Goal: Task Accomplishment & Management: Complete application form

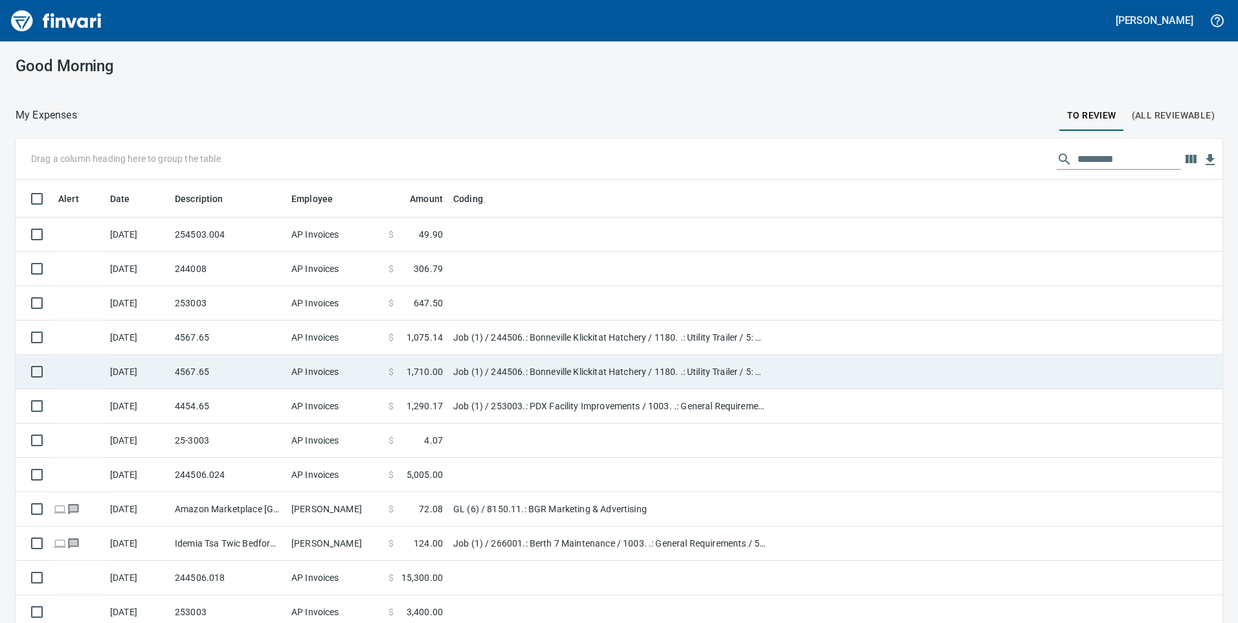
scroll to position [1, 1]
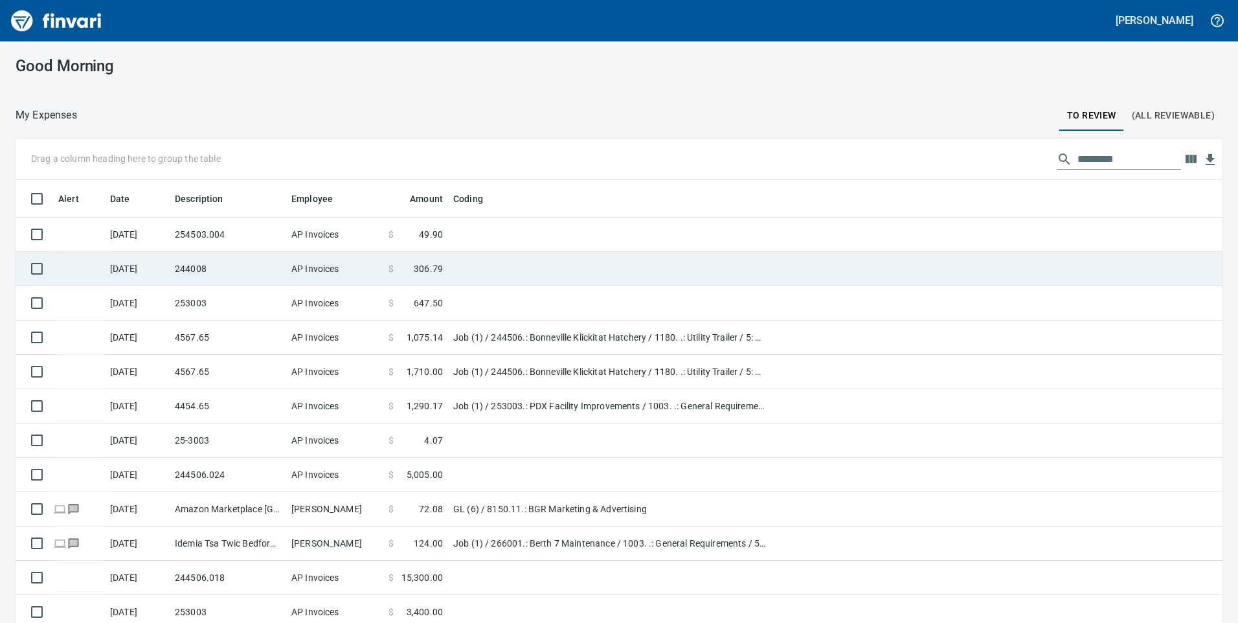
click at [221, 266] on td "244008" at bounding box center [228, 269] width 117 height 34
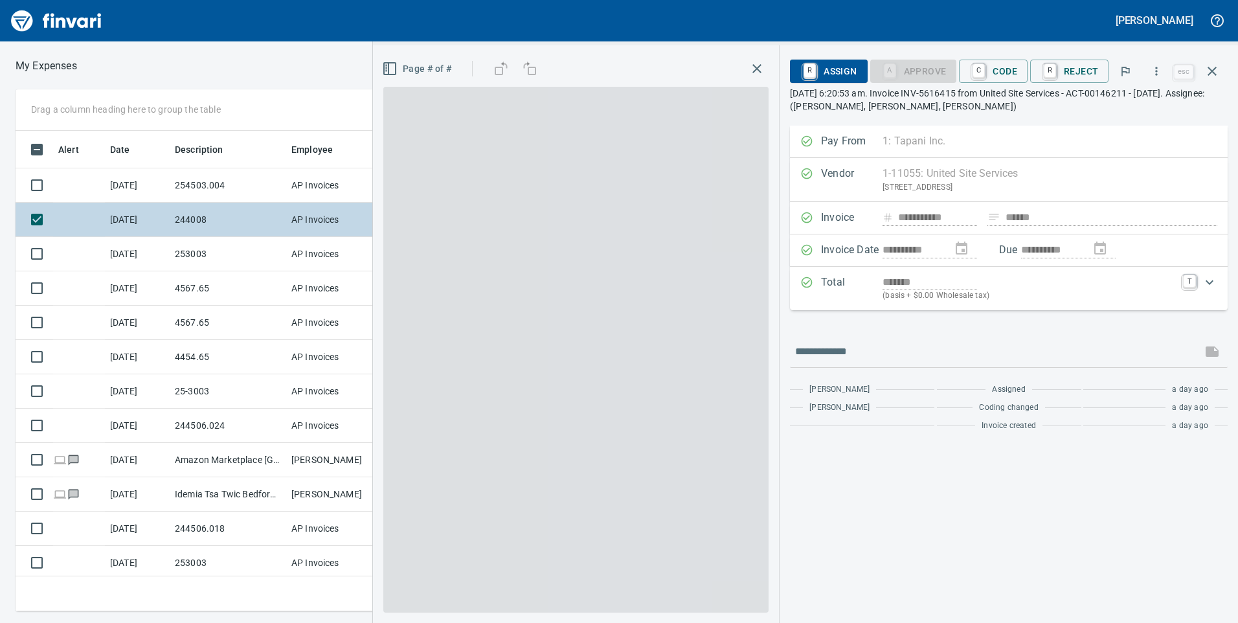
scroll to position [471, 864]
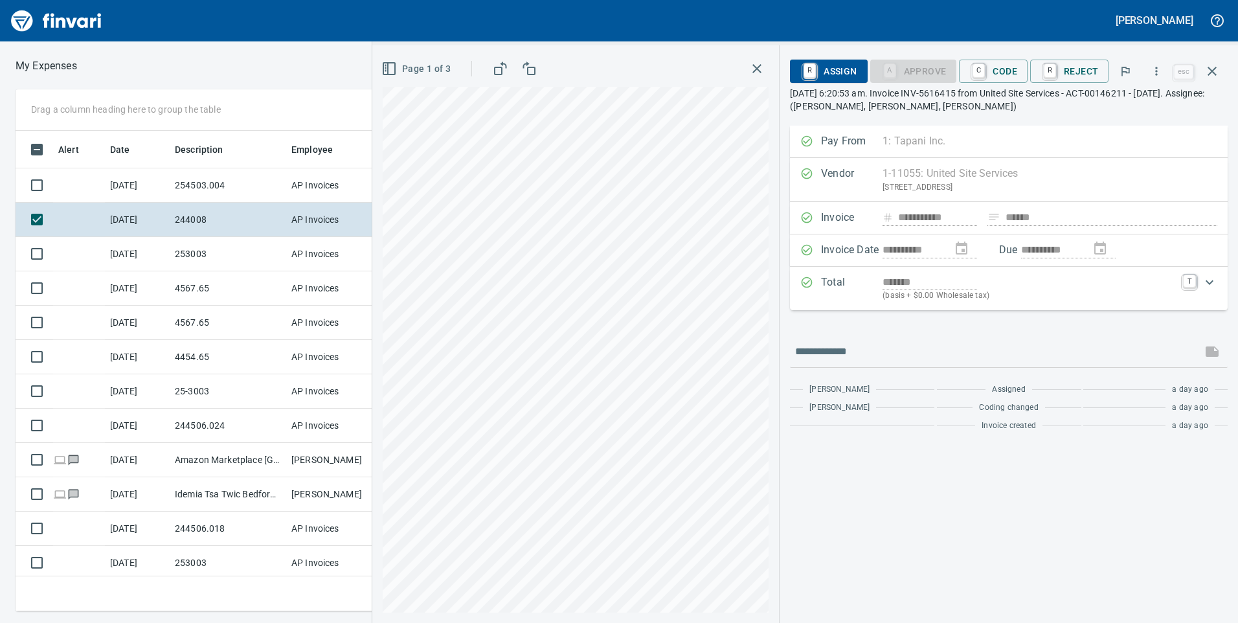
click at [1067, 109] on p "[DATE] 6:20:53 am. Invoice INV-5616415 from United Site Services - ACT-00146211…" at bounding box center [1009, 100] width 438 height 26
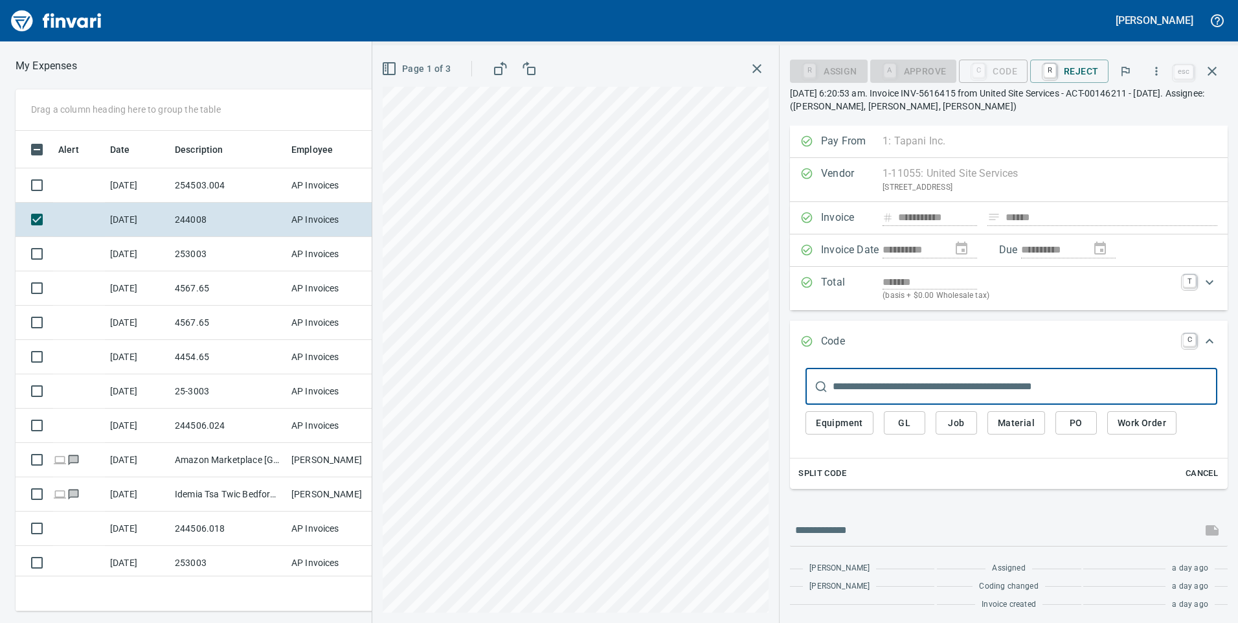
click at [964, 418] on span "Job" at bounding box center [956, 423] width 21 height 16
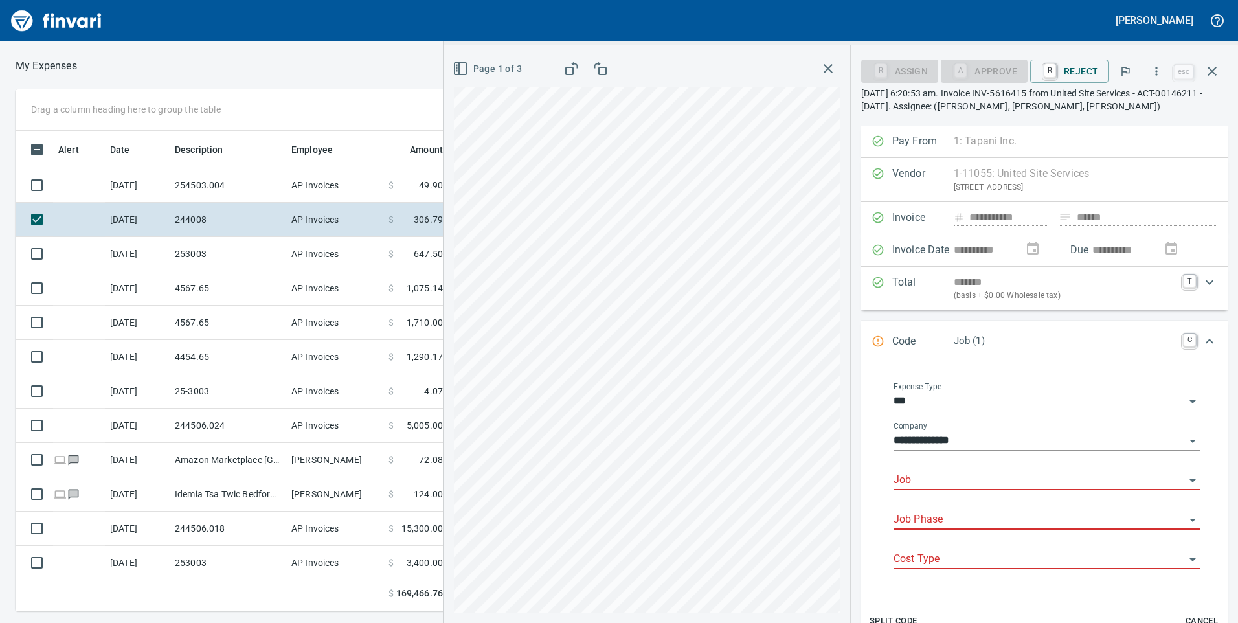
click at [921, 477] on input "Job" at bounding box center [1039, 481] width 291 height 18
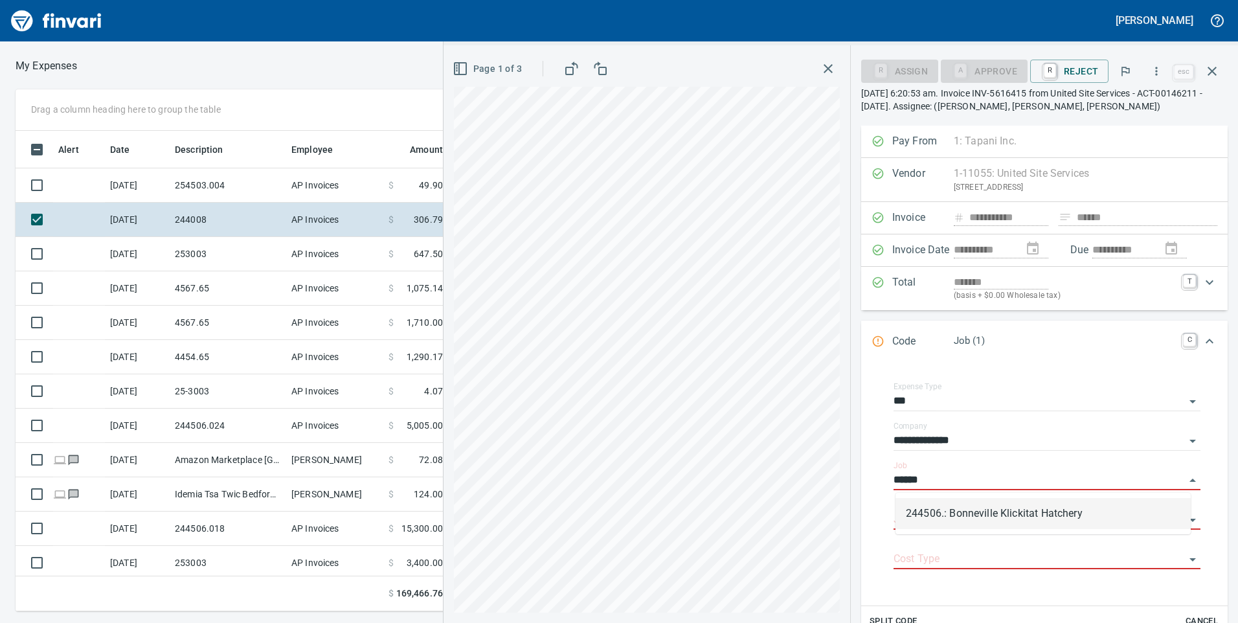
click at [945, 514] on li "244506.: Bonneville Klickitat Hatchery" at bounding box center [1043, 513] width 295 height 31
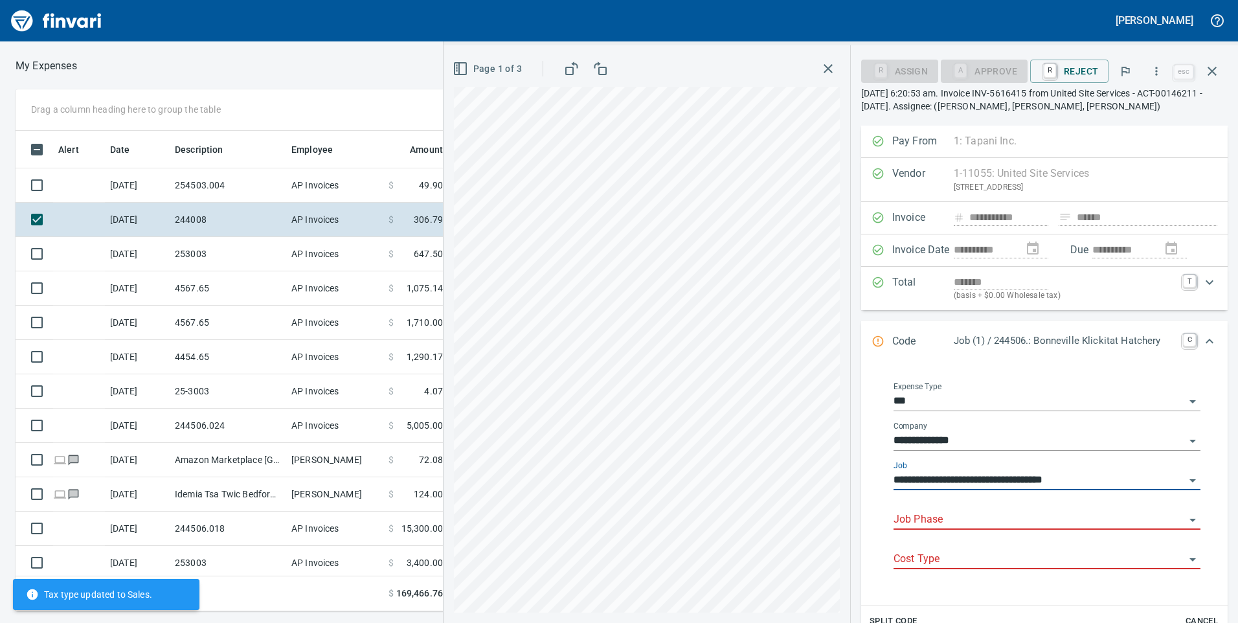
type input "**********"
click at [975, 519] on input "Job Phase" at bounding box center [1039, 520] width 291 height 18
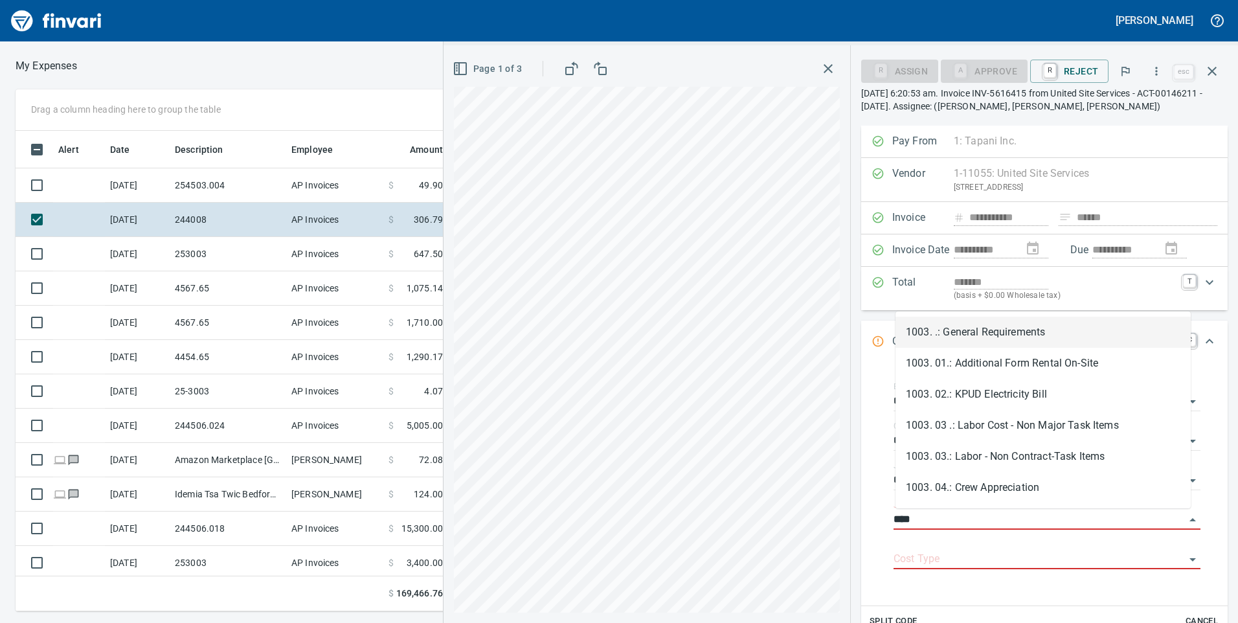
click at [970, 325] on li "1003. .: General Requirements" at bounding box center [1043, 332] width 295 height 31
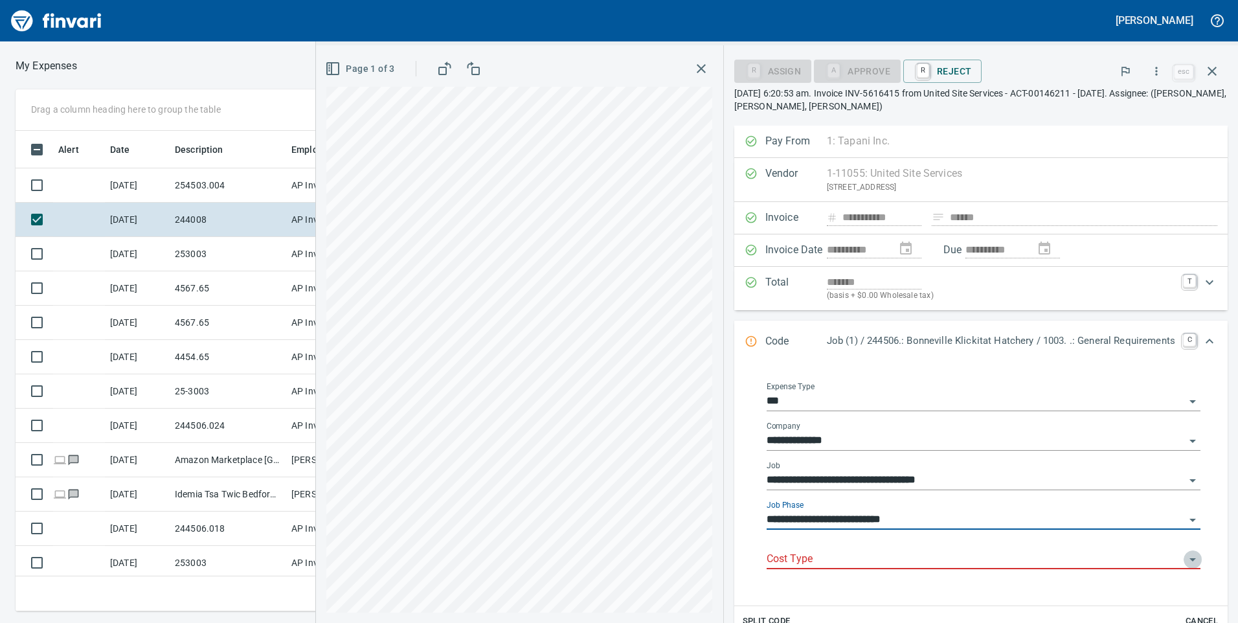
click at [1190, 559] on icon "Open" at bounding box center [1193, 559] width 6 height 3
type input "**********"
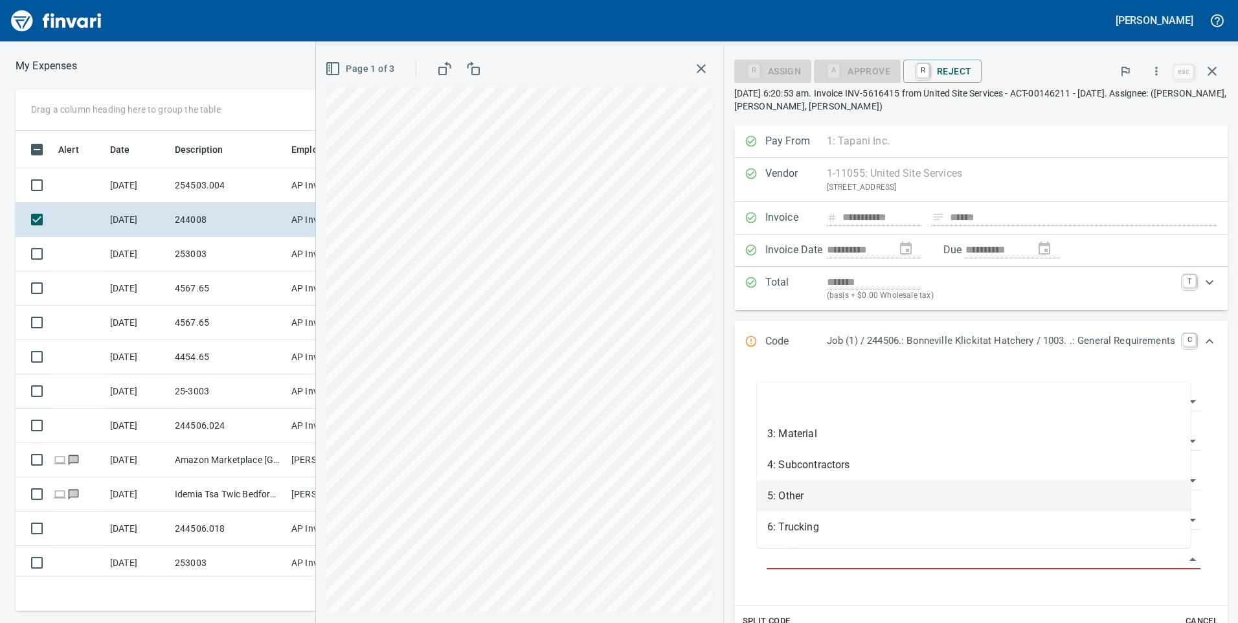
click at [799, 495] on li "5: Other" at bounding box center [974, 496] width 434 height 31
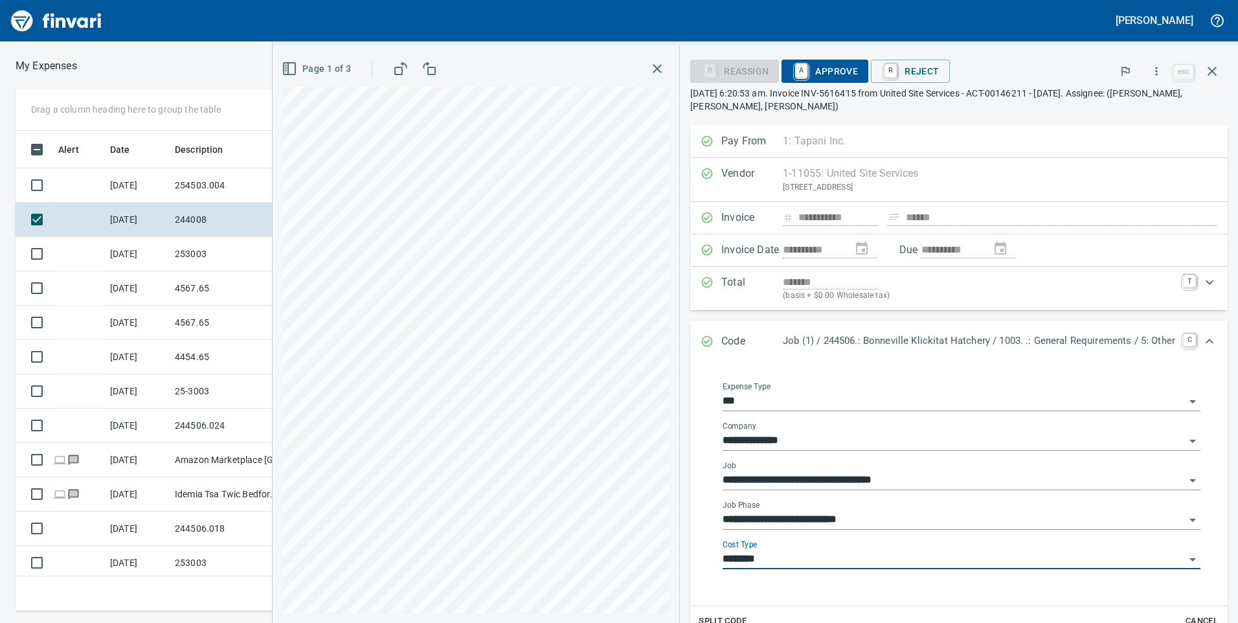
type input "********"
click at [978, 108] on p "[DATE] 6:20:53 am. Invoice INV-5616415 from United Site Services - ACT-00146211…" at bounding box center [959, 100] width 538 height 26
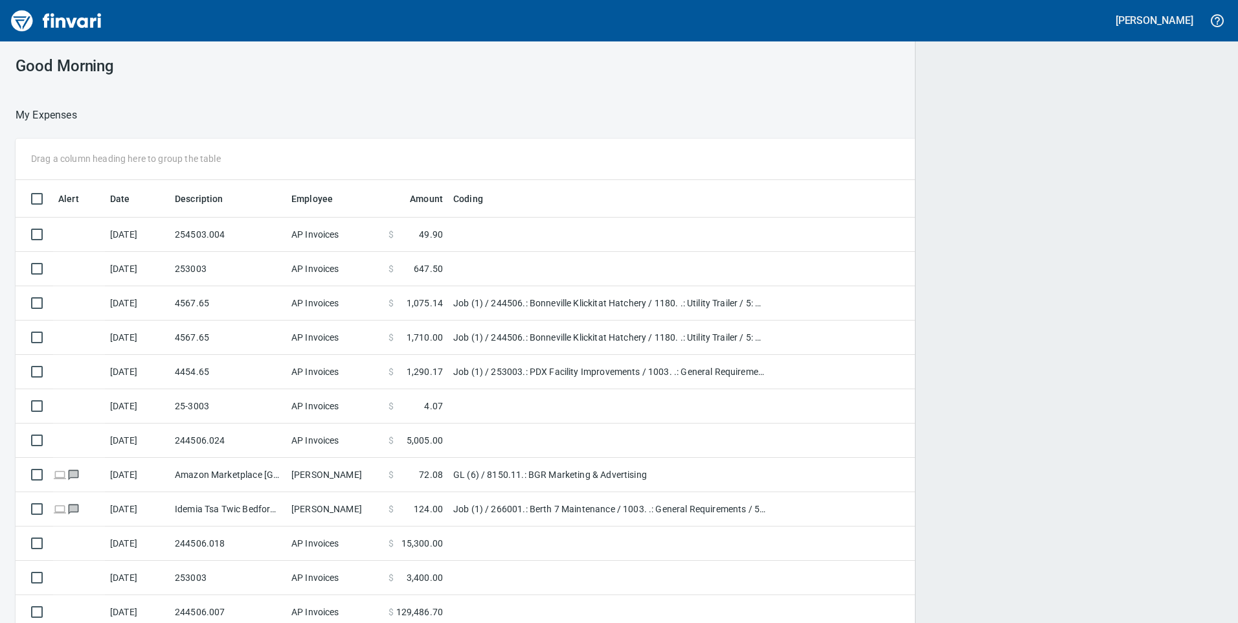
scroll to position [471, 1176]
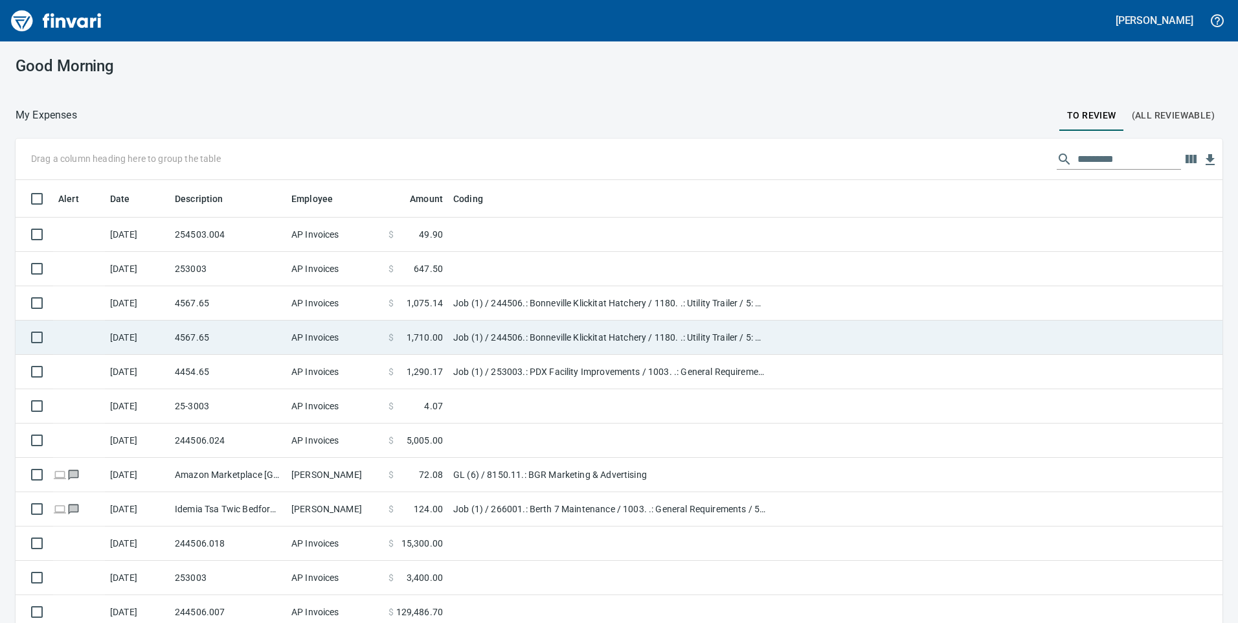
click at [204, 302] on td "4567.65" at bounding box center [228, 303] width 117 height 34
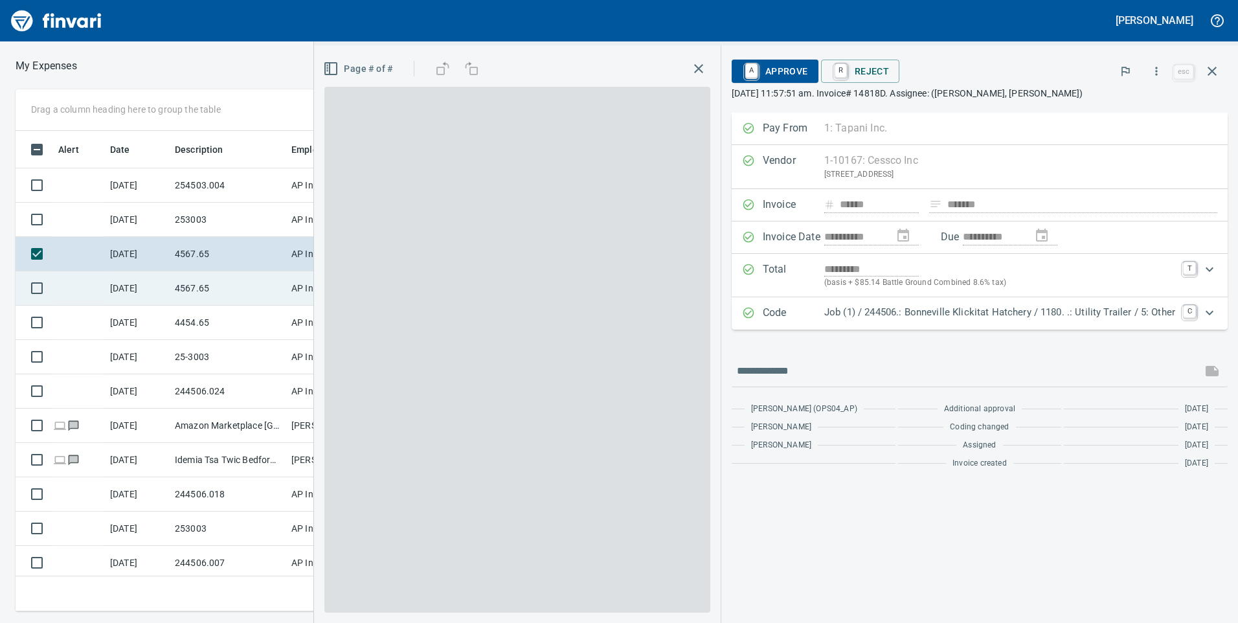
scroll to position [471, 864]
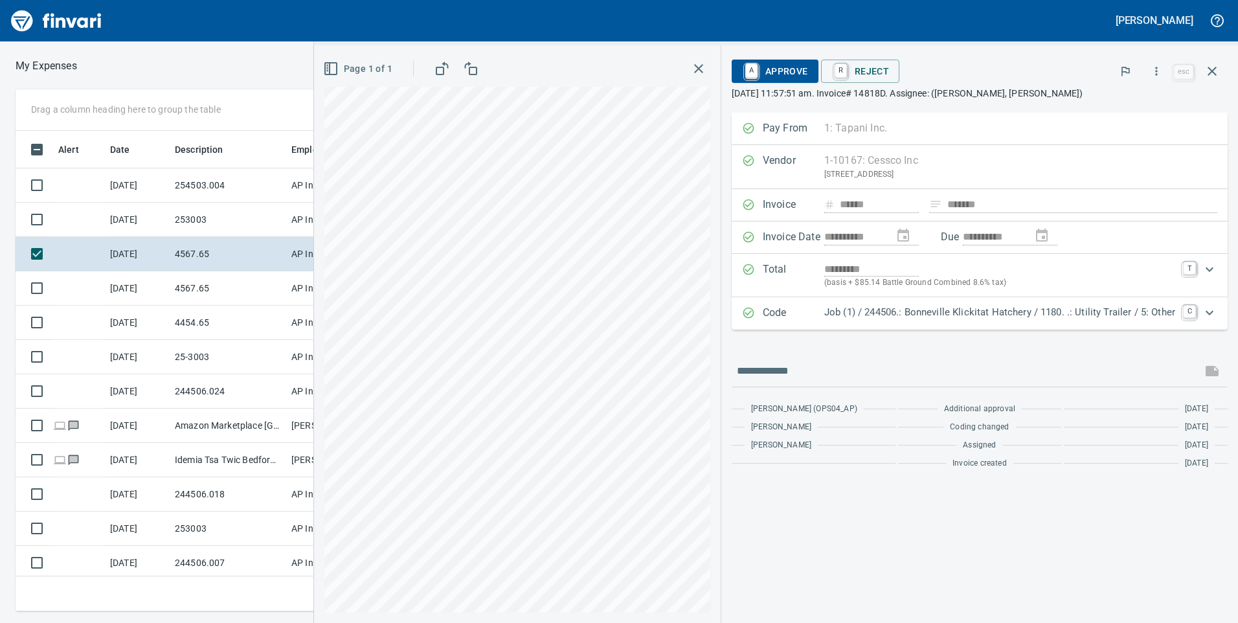
click at [941, 98] on p "[DATE] 11:57:51 am. Invoice# 14818D. Assignee: ([PERSON_NAME], [PERSON_NAME])" at bounding box center [980, 93] width 496 height 13
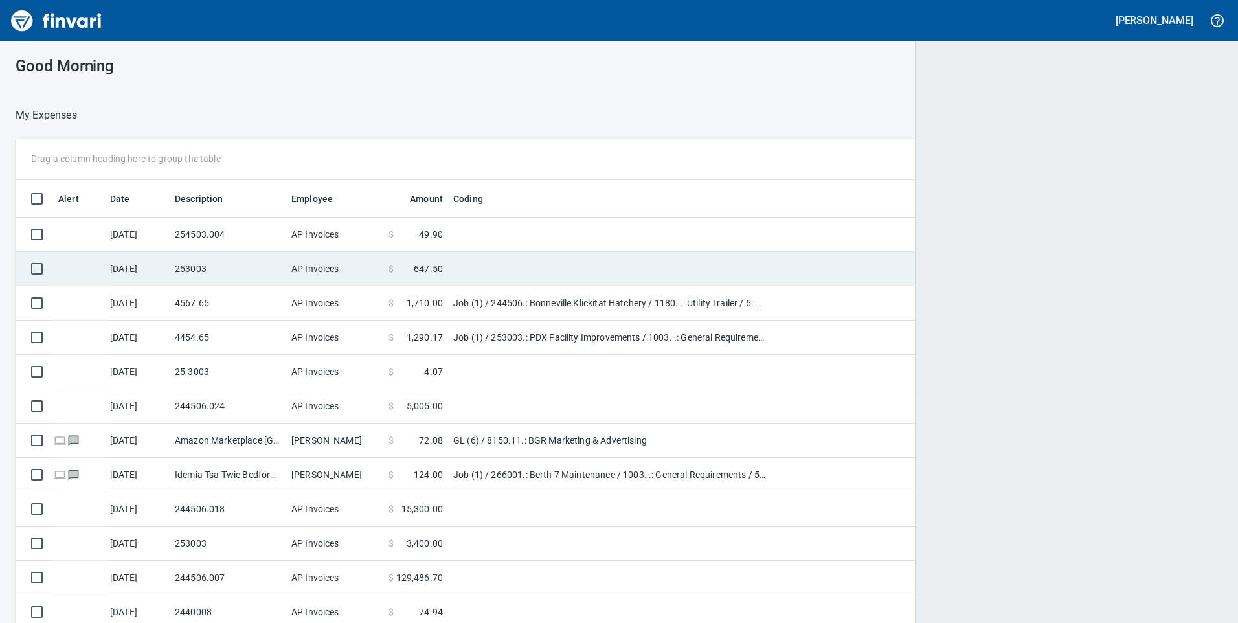
scroll to position [1, 1]
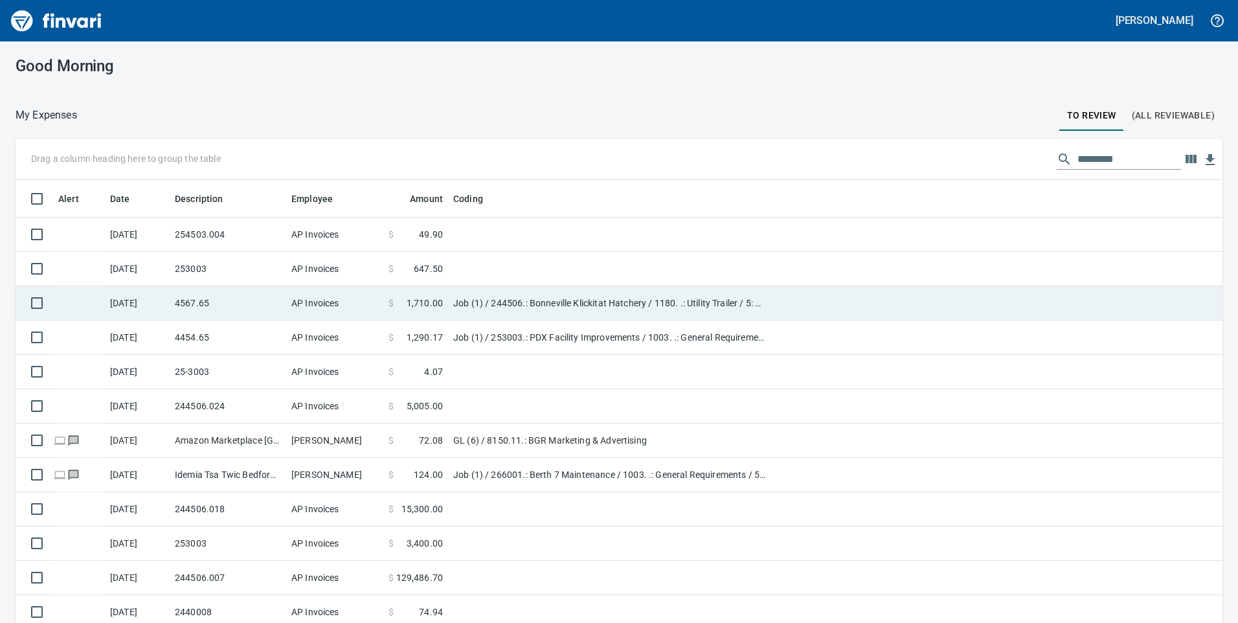
click at [212, 297] on td "4567.65" at bounding box center [228, 303] width 117 height 34
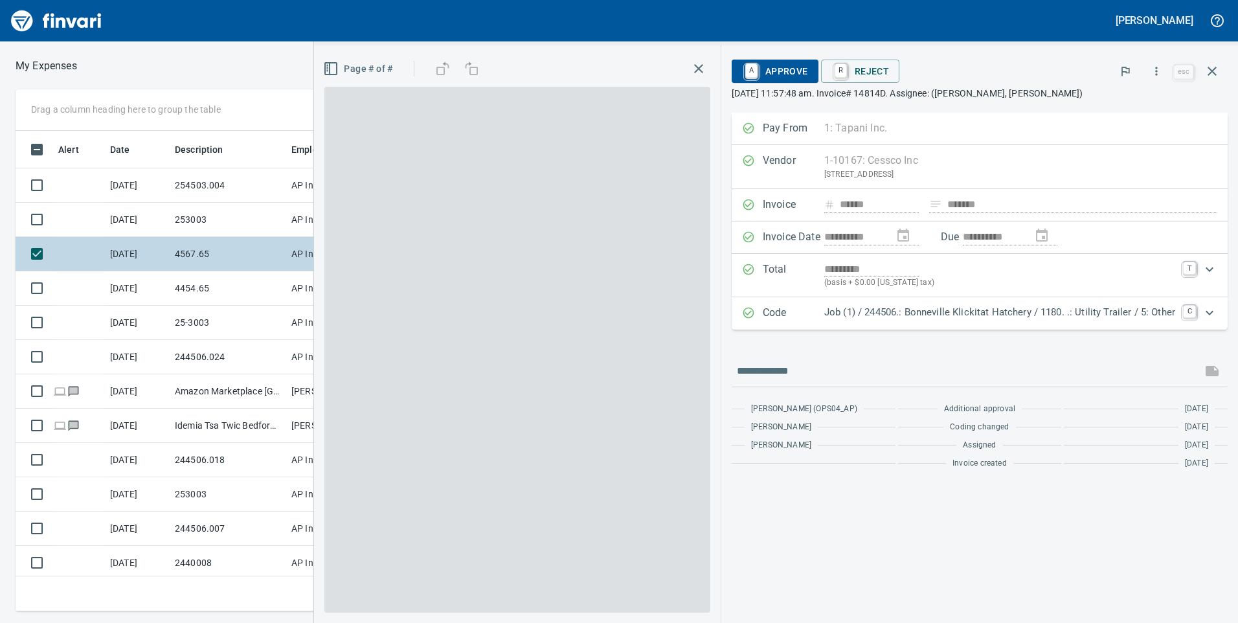
scroll to position [471, 864]
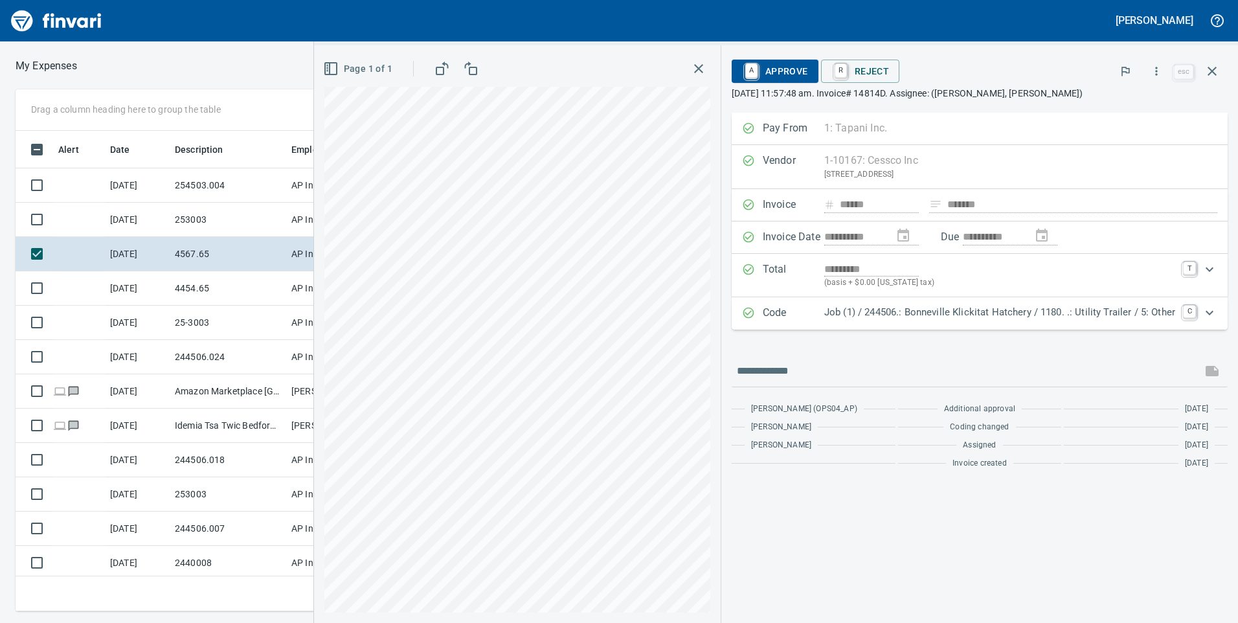
click at [930, 101] on div "A Approve R Reject esc [DATE] 11:57:48 am. Invoice# 14814D. Assignee: ([PERSON_…" at bounding box center [980, 79] width 496 height 47
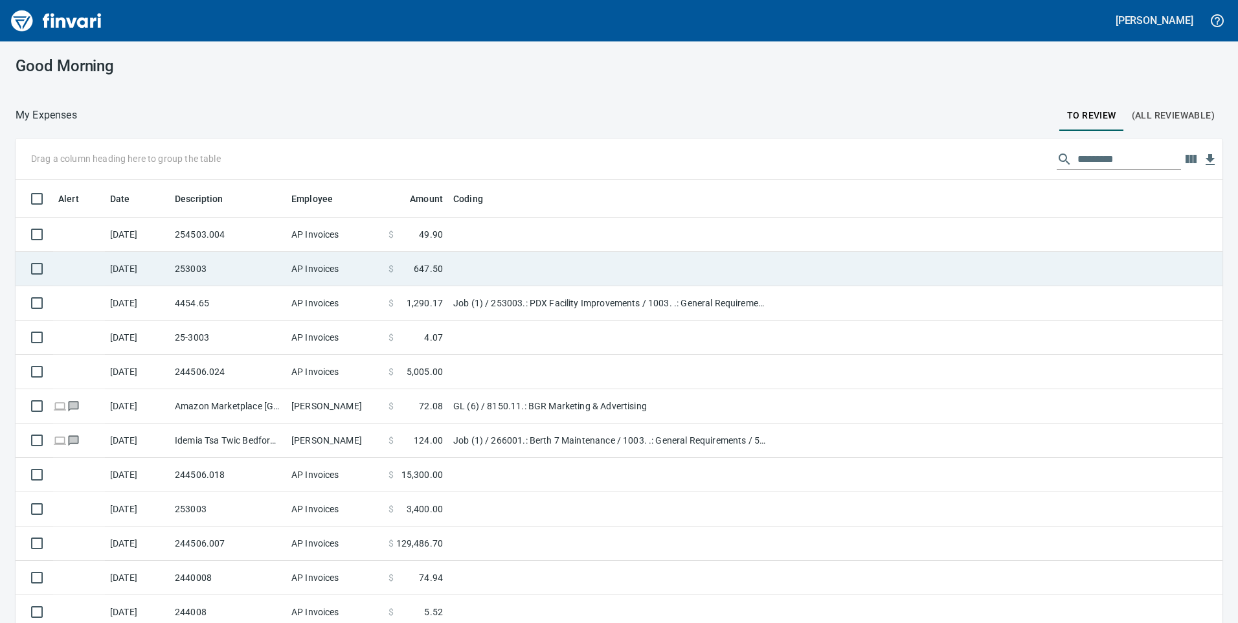
scroll to position [471, 1176]
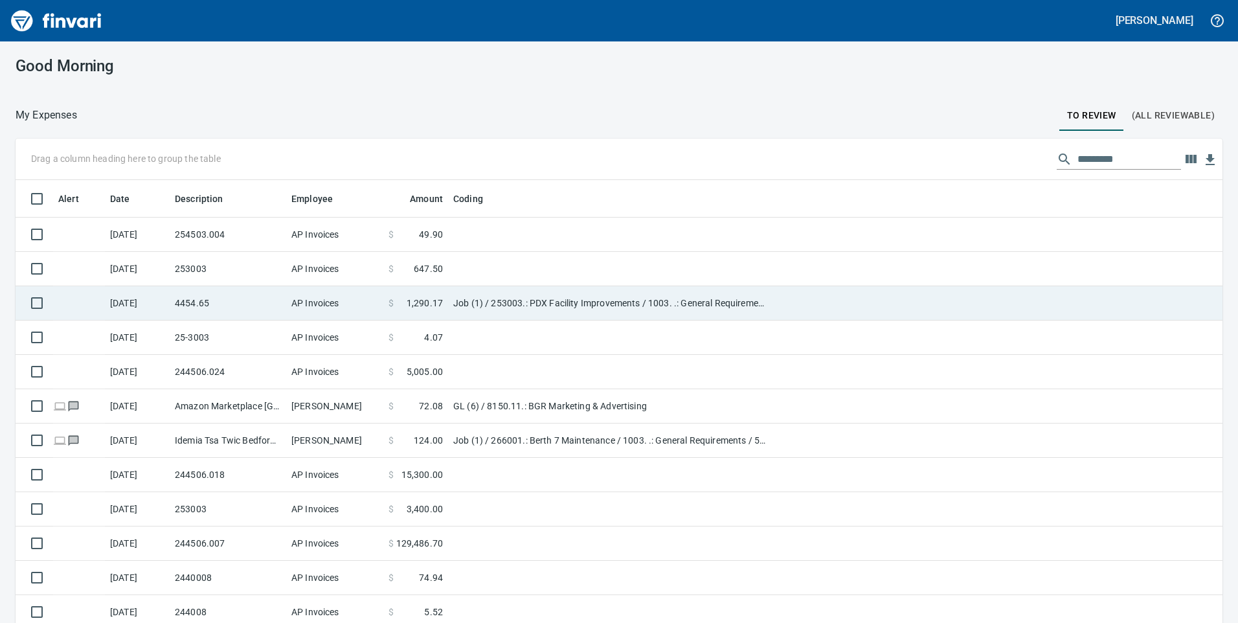
click at [223, 297] on td "4454.65" at bounding box center [228, 303] width 117 height 34
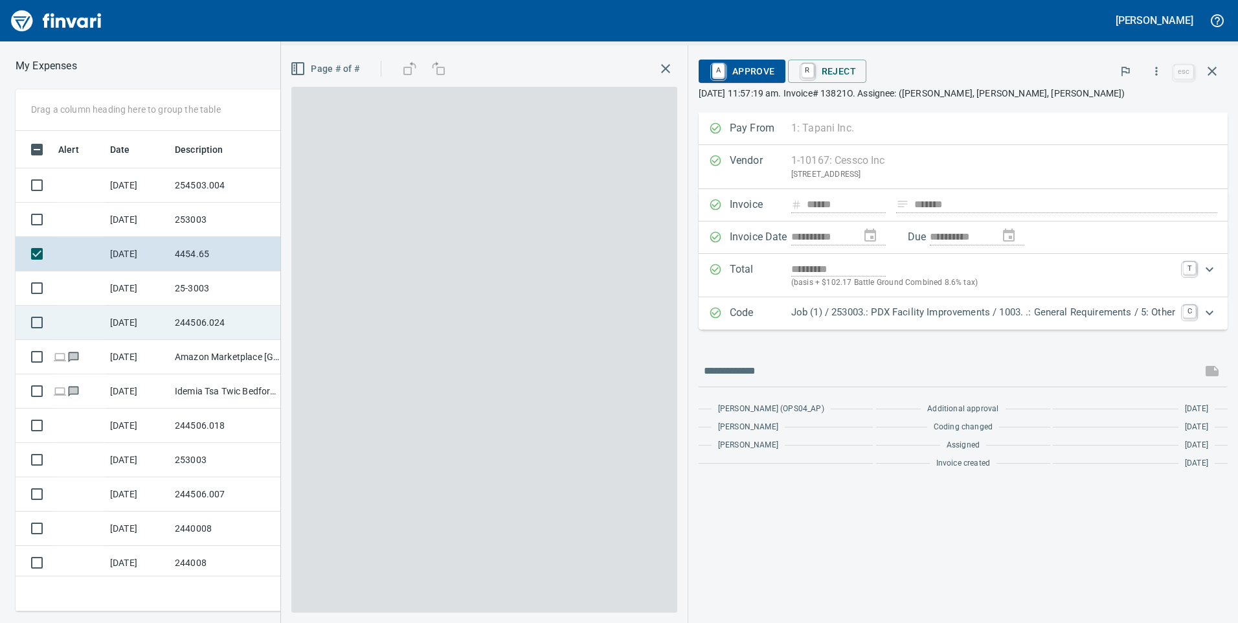
scroll to position [471, 864]
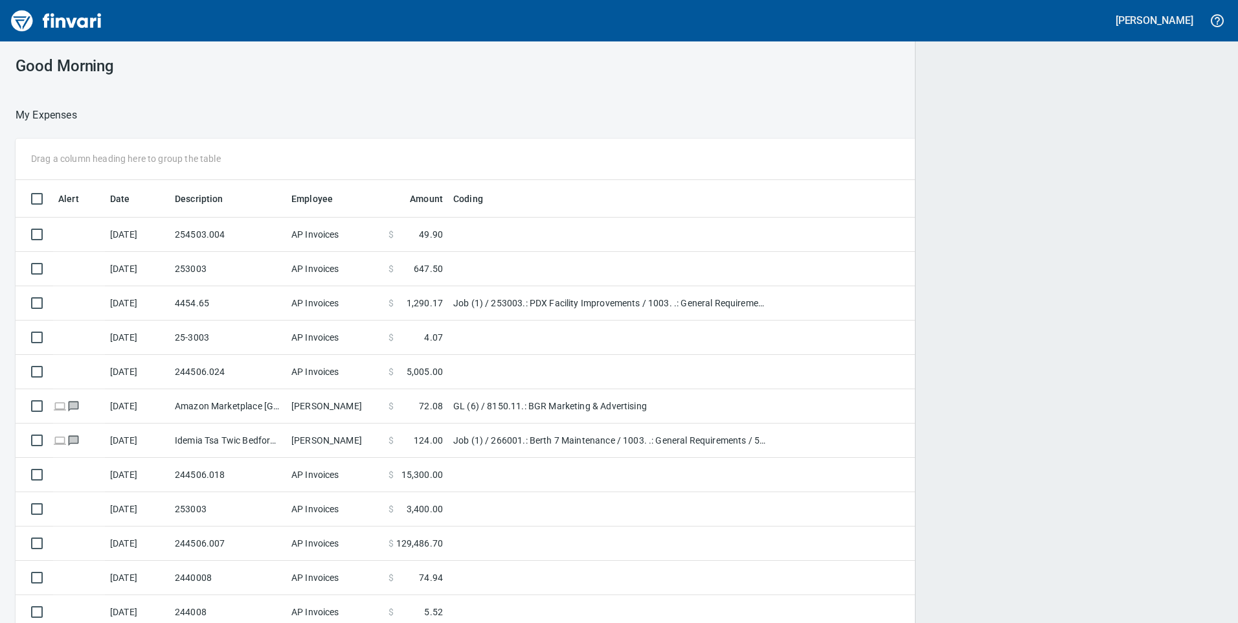
scroll to position [1, 1]
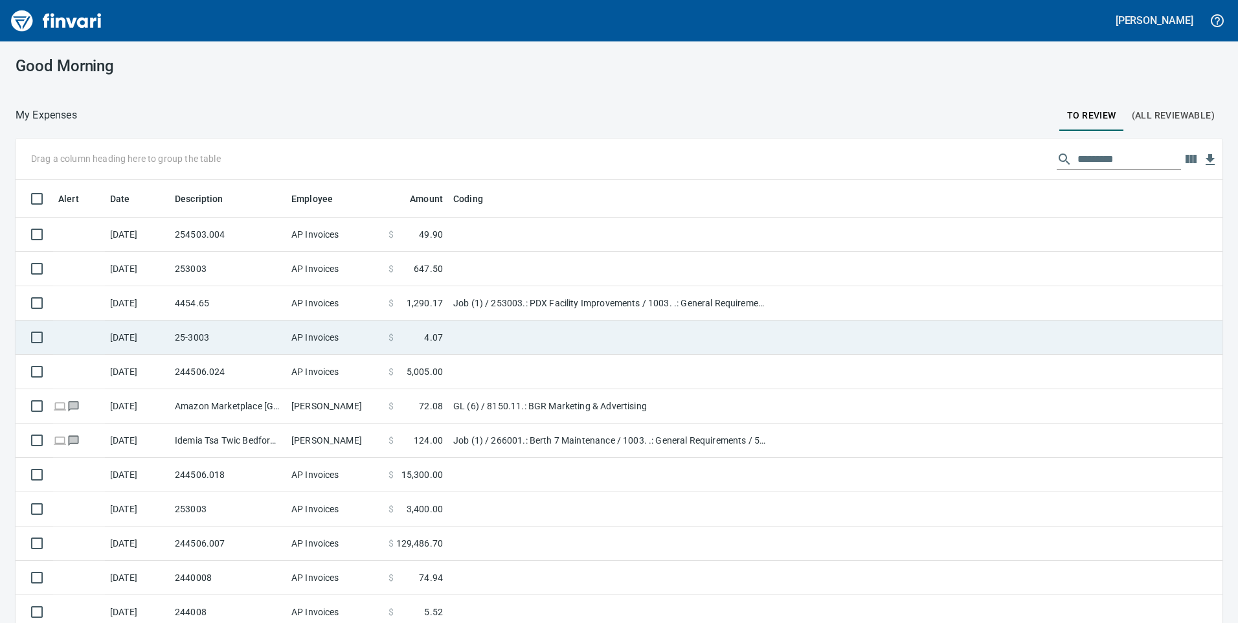
click at [210, 328] on td "25-3003" at bounding box center [228, 338] width 117 height 34
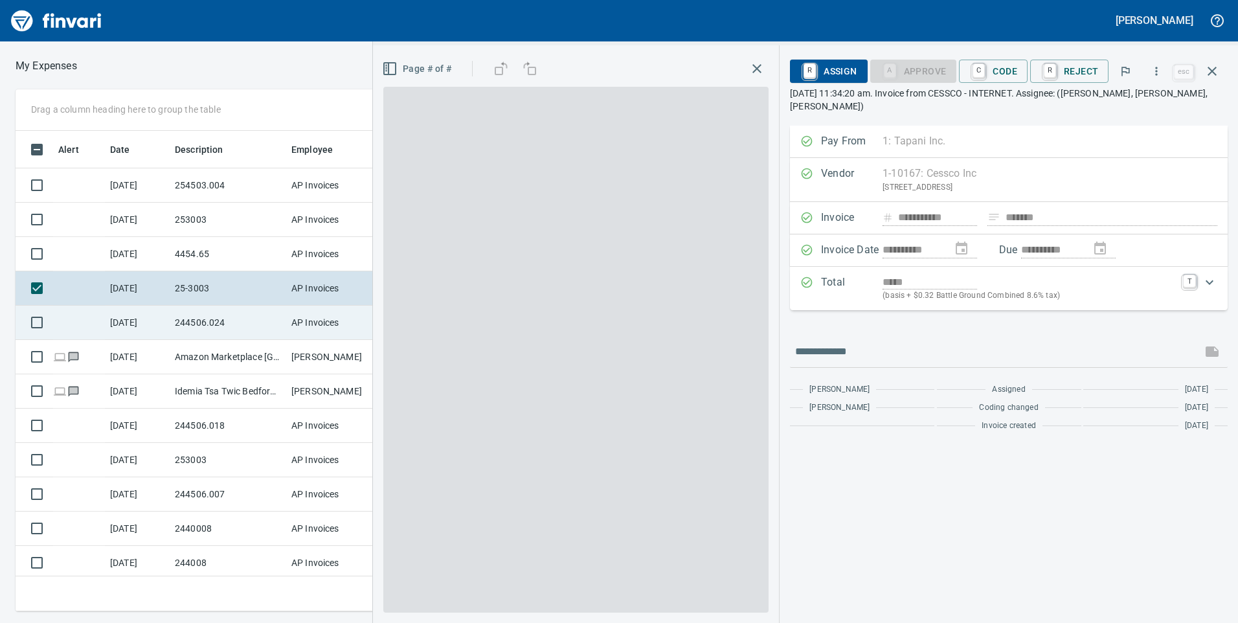
scroll to position [471, 864]
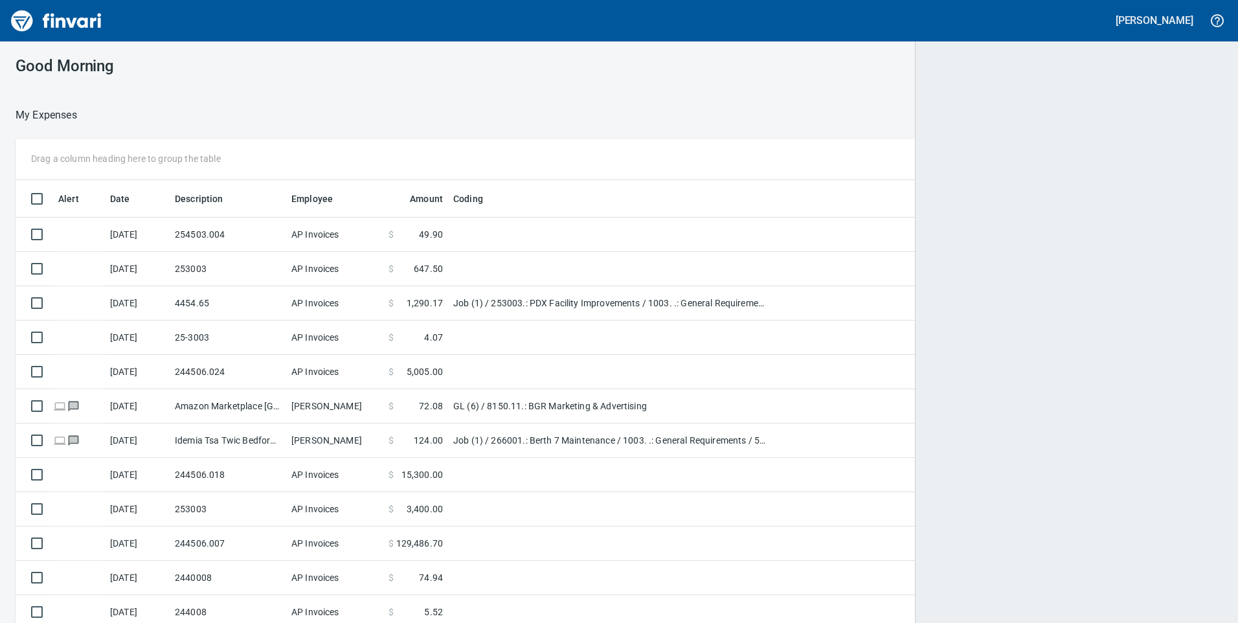
scroll to position [471, 1178]
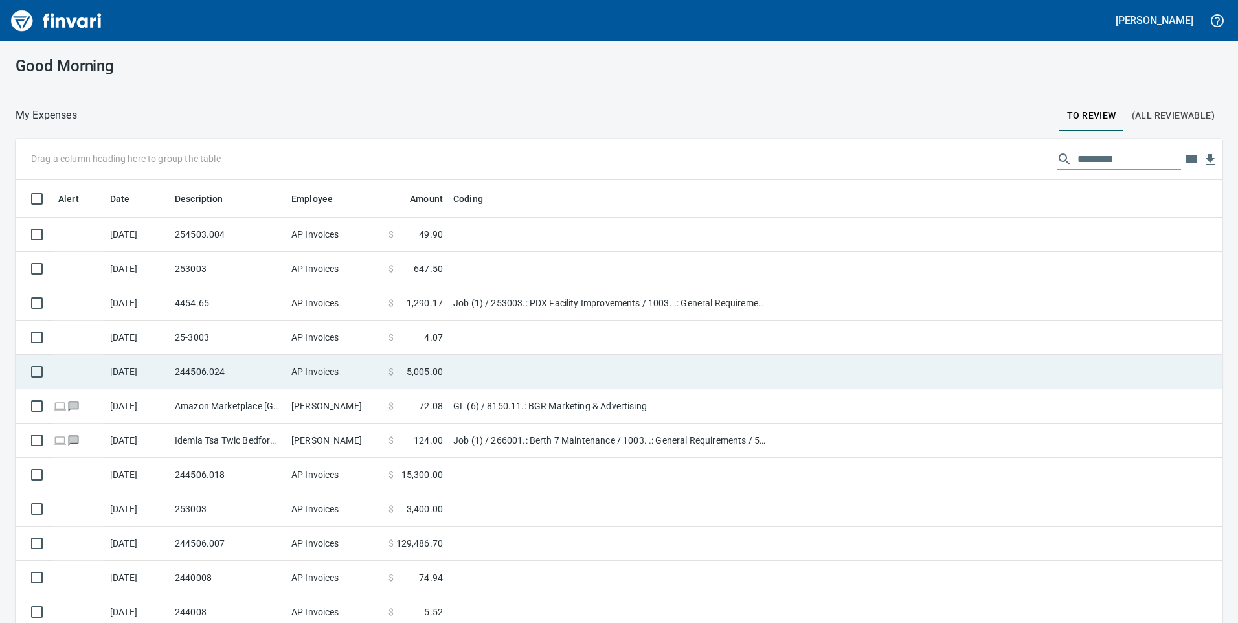
click at [233, 377] on td "244506.024" at bounding box center [228, 372] width 117 height 34
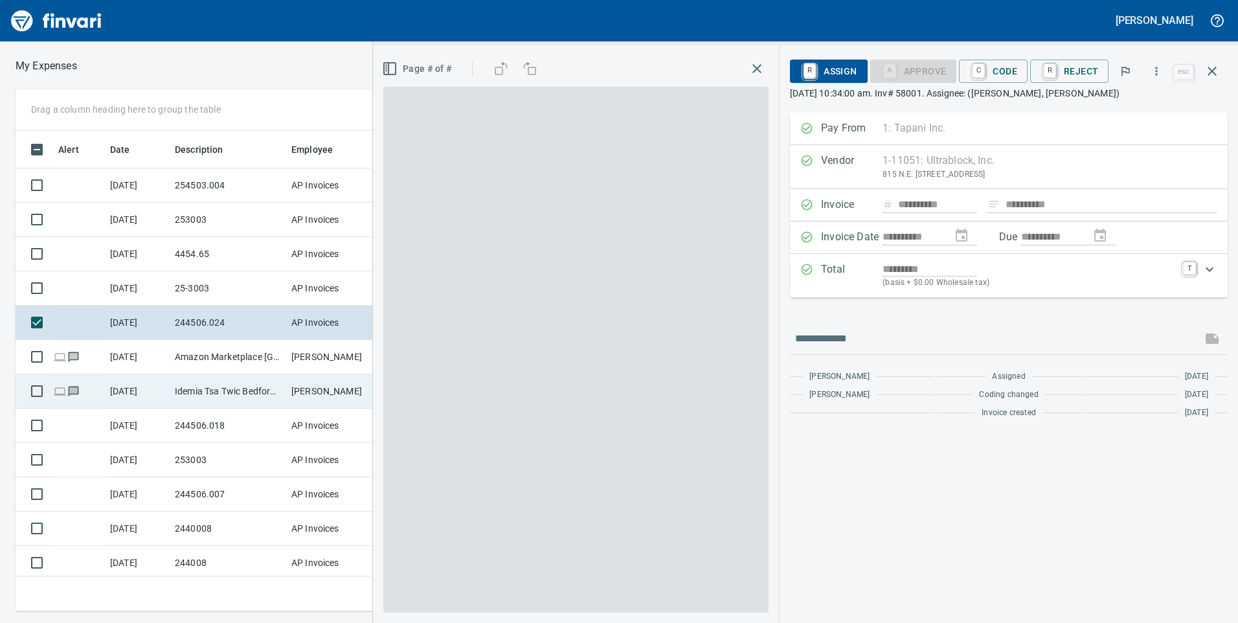
scroll to position [471, 864]
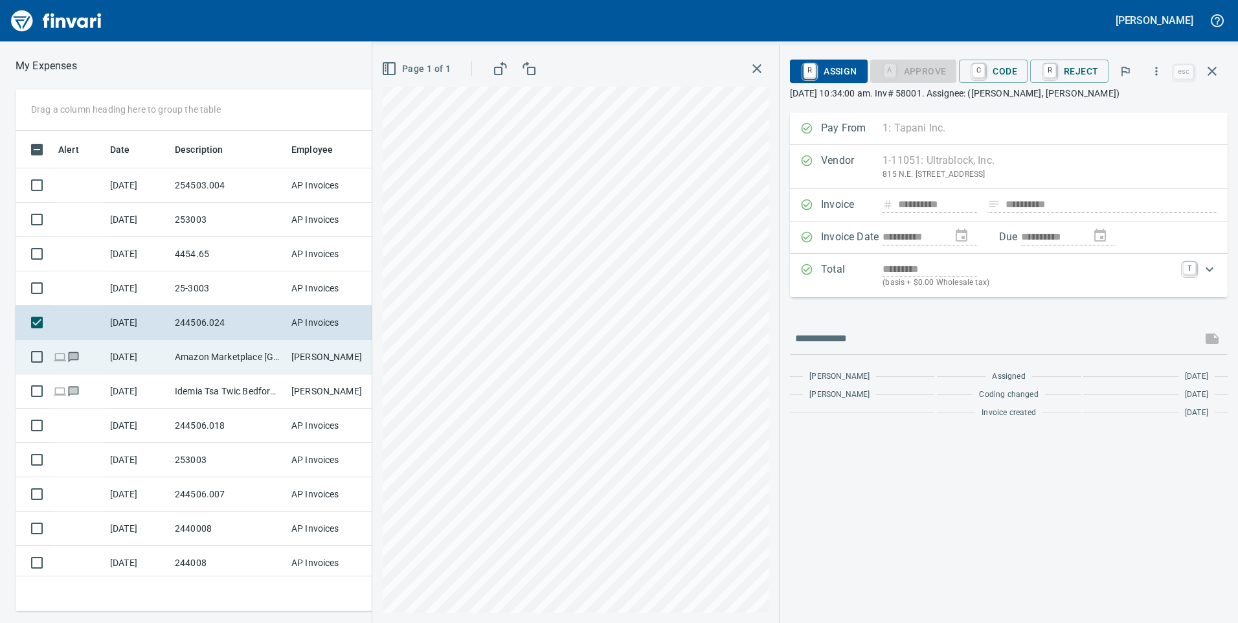
click at [231, 359] on td "Amazon Marketplace [GEOGRAPHIC_DATA] [GEOGRAPHIC_DATA]" at bounding box center [228, 357] width 117 height 34
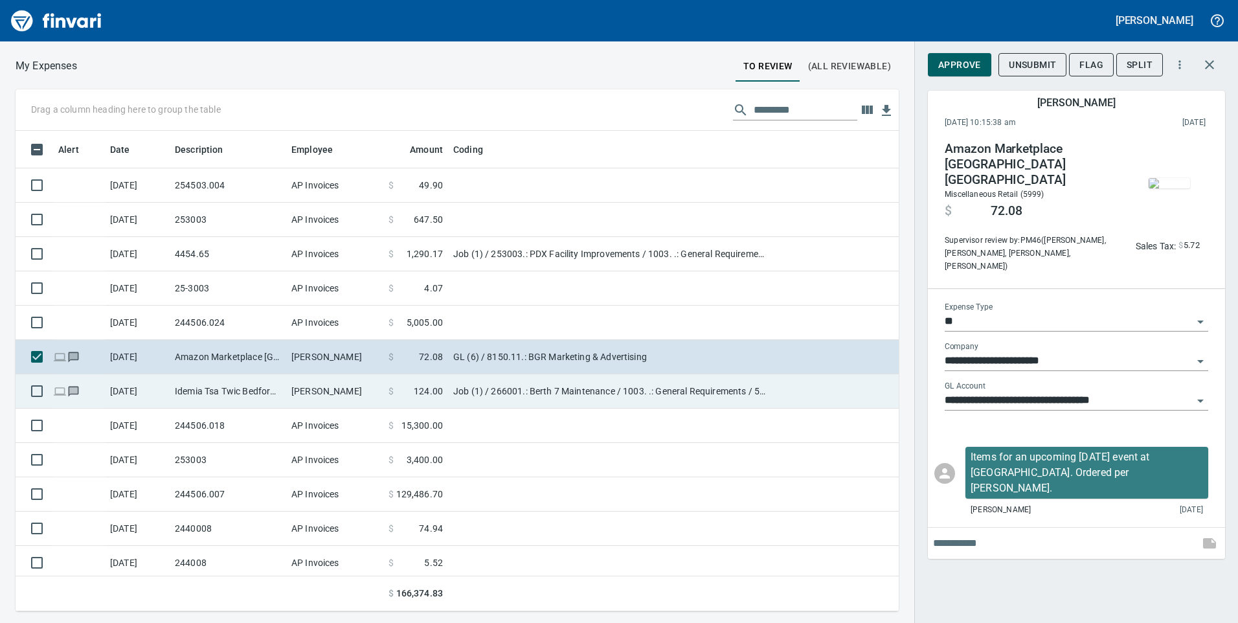
click at [257, 392] on td "Idemia Tsa Twic Bedford [GEOGRAPHIC_DATA]" at bounding box center [228, 391] width 117 height 34
type input "***"
type input "**********"
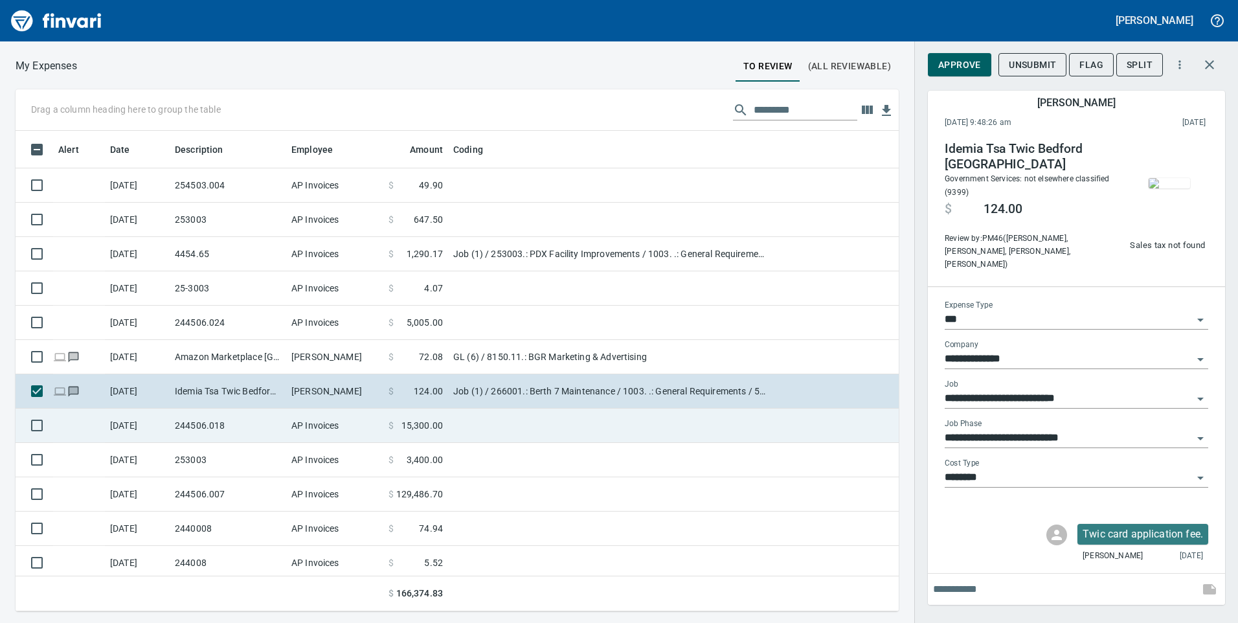
click at [206, 425] on td "244506.018" at bounding box center [228, 426] width 117 height 34
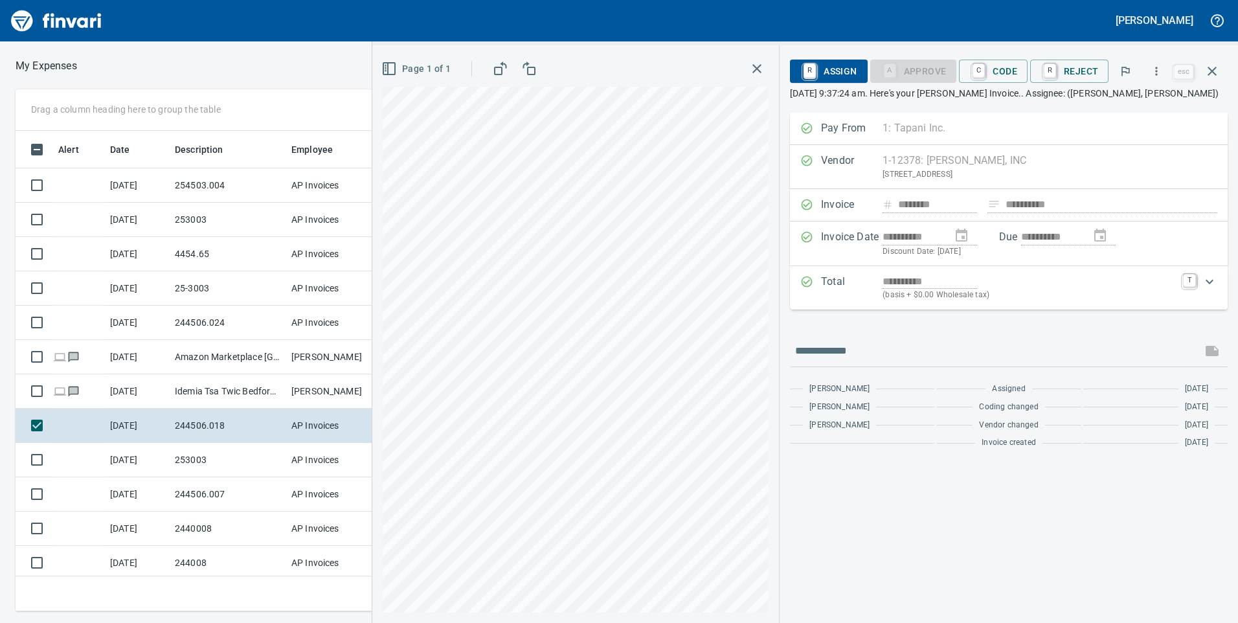
click at [1045, 95] on p "[DATE] 9:37:24 am. Here's your [PERSON_NAME] Invoice.. Assignee: ([PERSON_NAME]…" at bounding box center [1009, 93] width 438 height 13
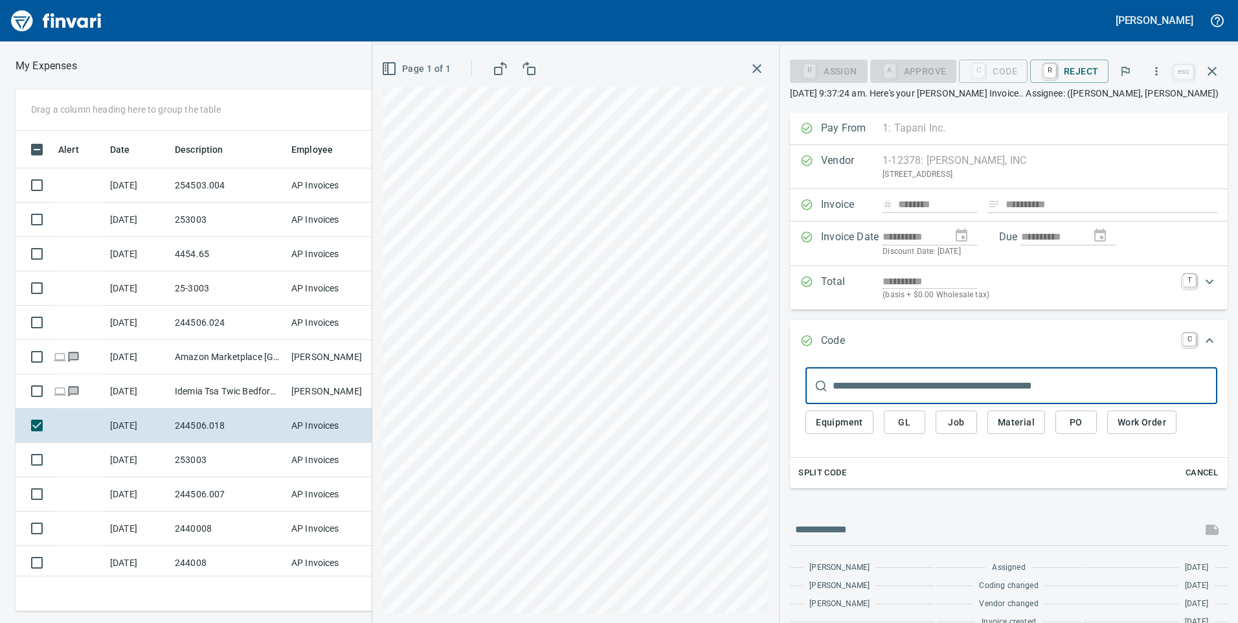
click at [966, 425] on span "Job" at bounding box center [956, 423] width 21 height 16
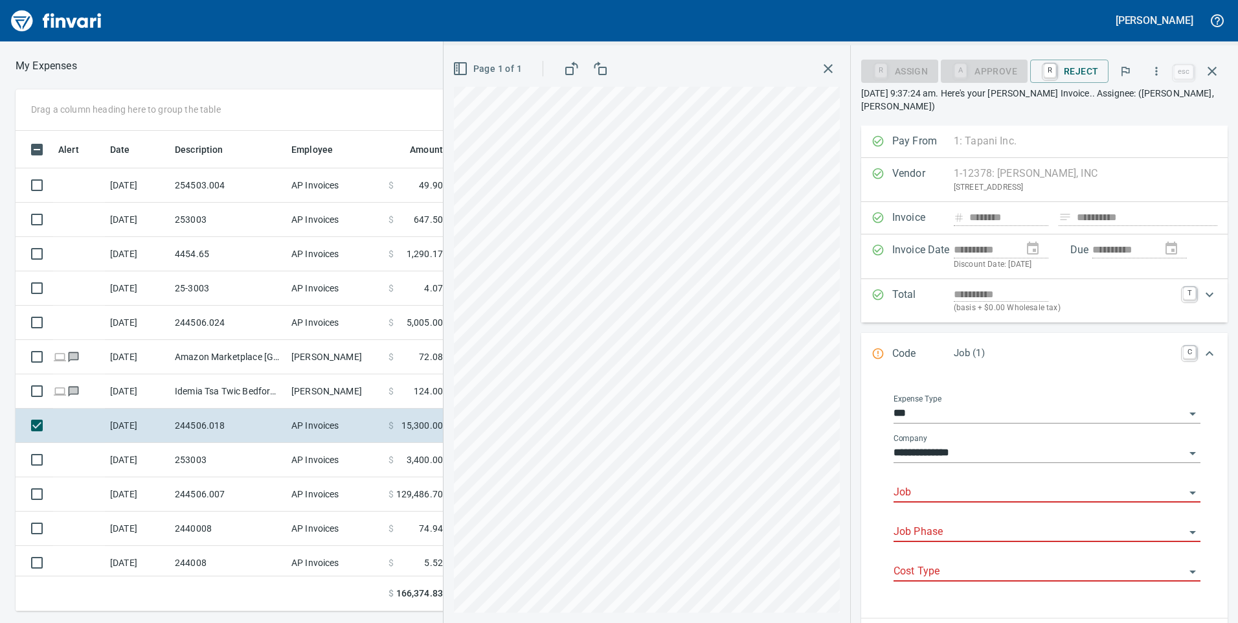
click at [922, 487] on input "Job" at bounding box center [1039, 493] width 291 height 18
click at [929, 493] on input "Job" at bounding box center [1039, 493] width 291 height 18
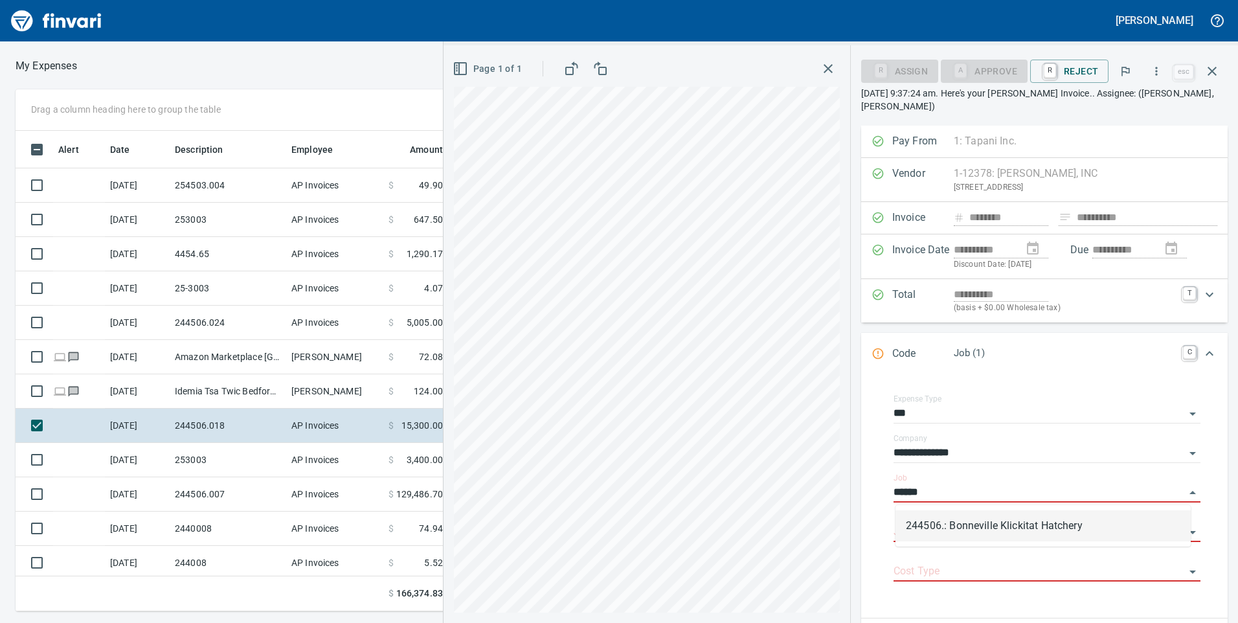
click at [964, 519] on li "244506.: Bonneville Klickitat Hatchery" at bounding box center [1043, 525] width 295 height 31
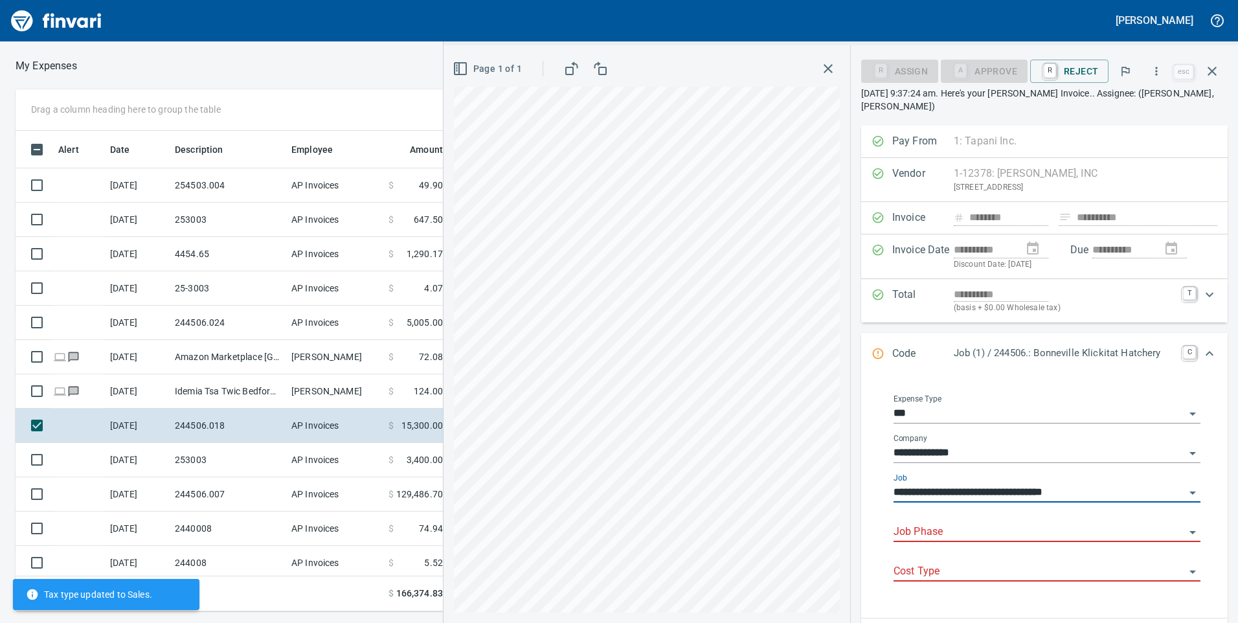
type input "**********"
click at [964, 531] on input "Job Phase" at bounding box center [1039, 532] width 291 height 18
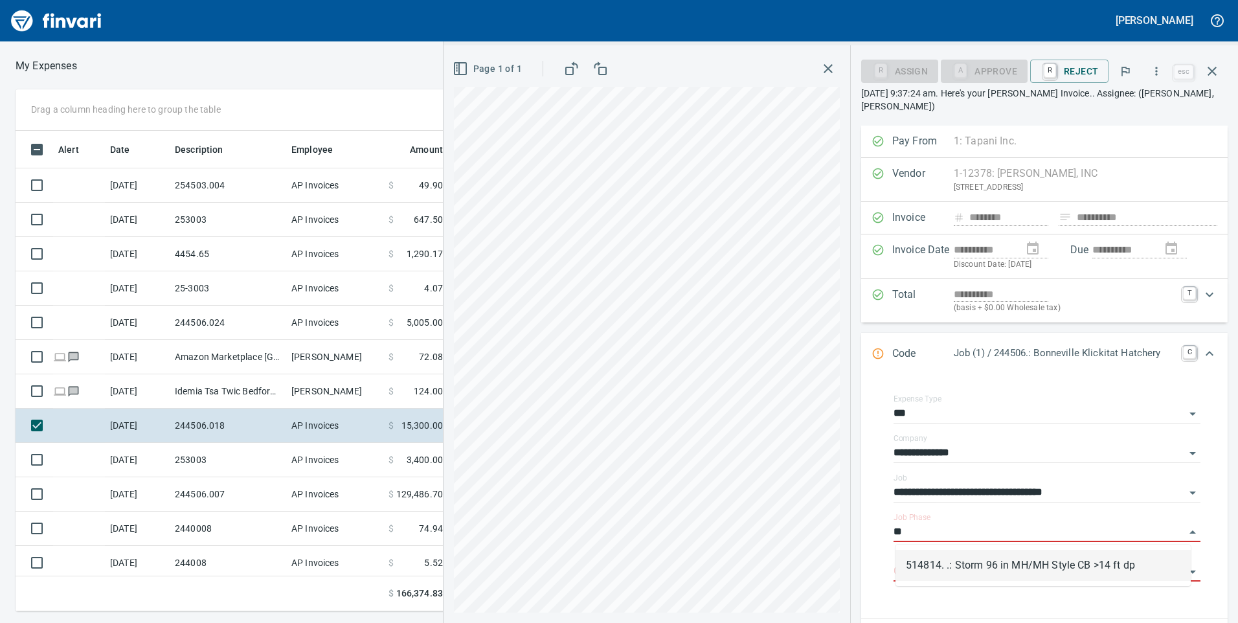
click at [974, 568] on li "514814. .: Storm 96 in MH/MH Style CB >14 ft dp" at bounding box center [1043, 565] width 295 height 31
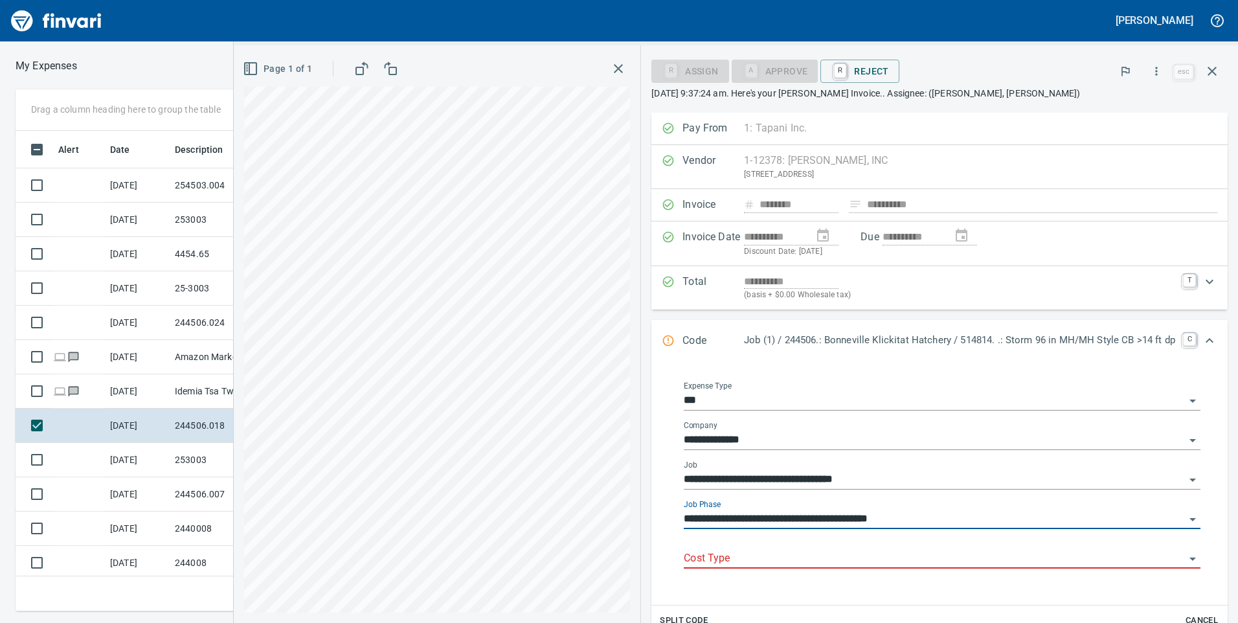
type input "**********"
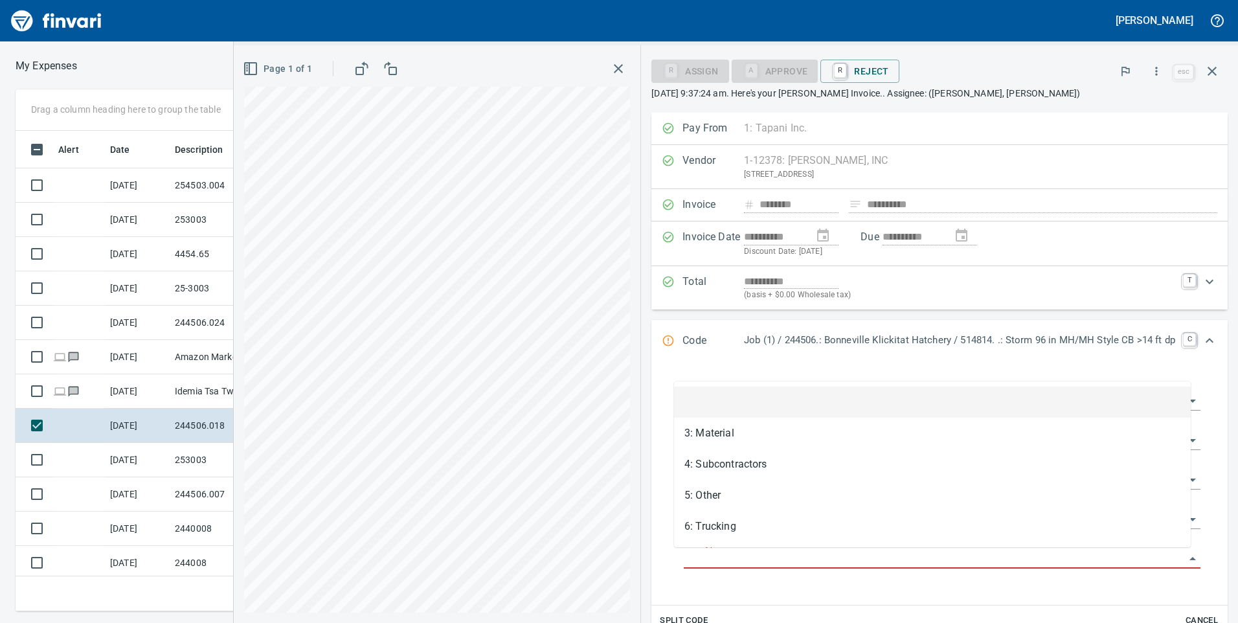
click at [768, 563] on input "Cost Type" at bounding box center [934, 559] width 501 height 18
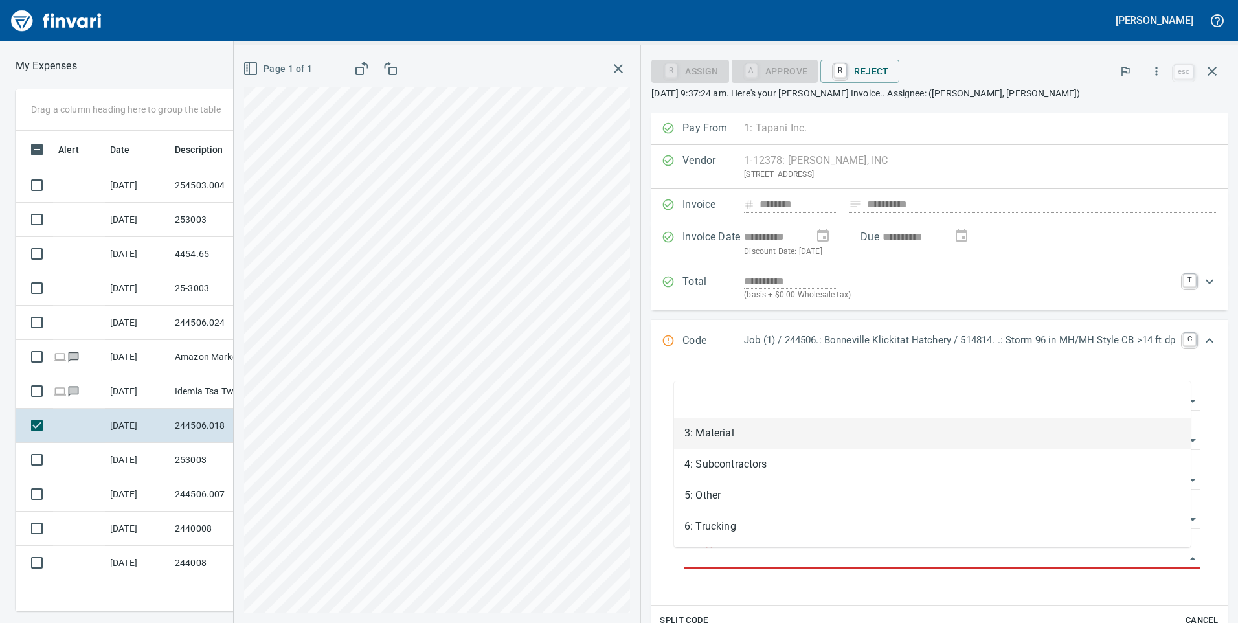
click at [724, 437] on li "3: Material" at bounding box center [932, 433] width 517 height 31
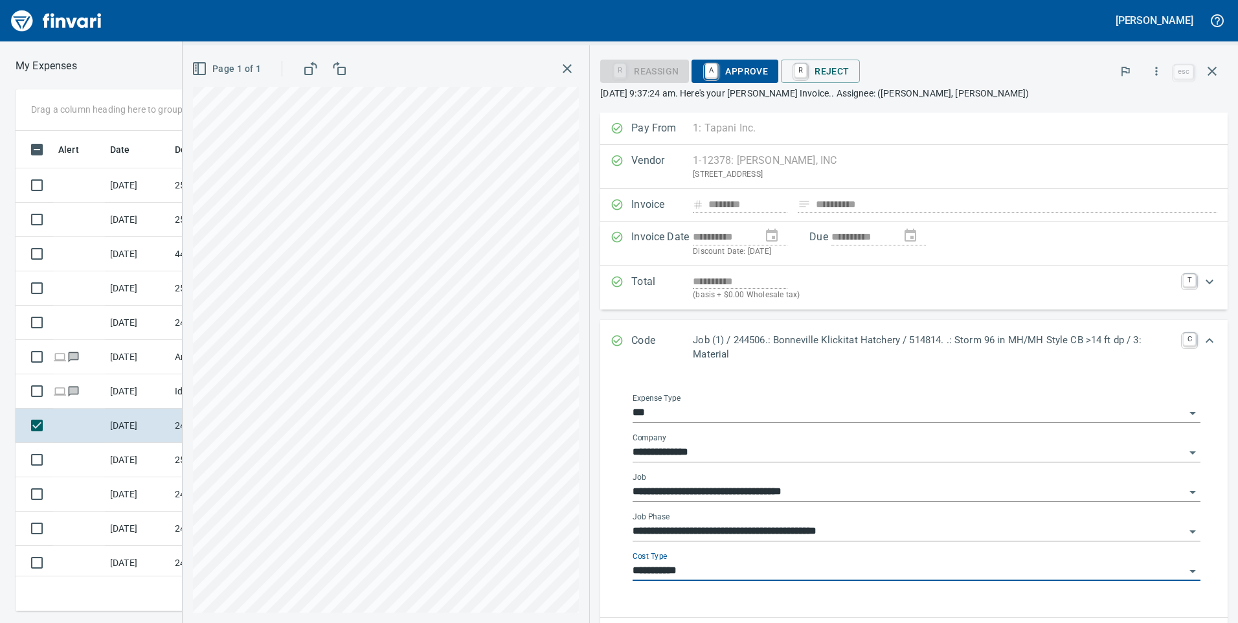
type input "**********"
click at [1202, 284] on icon "Expand" at bounding box center [1210, 282] width 16 height 16
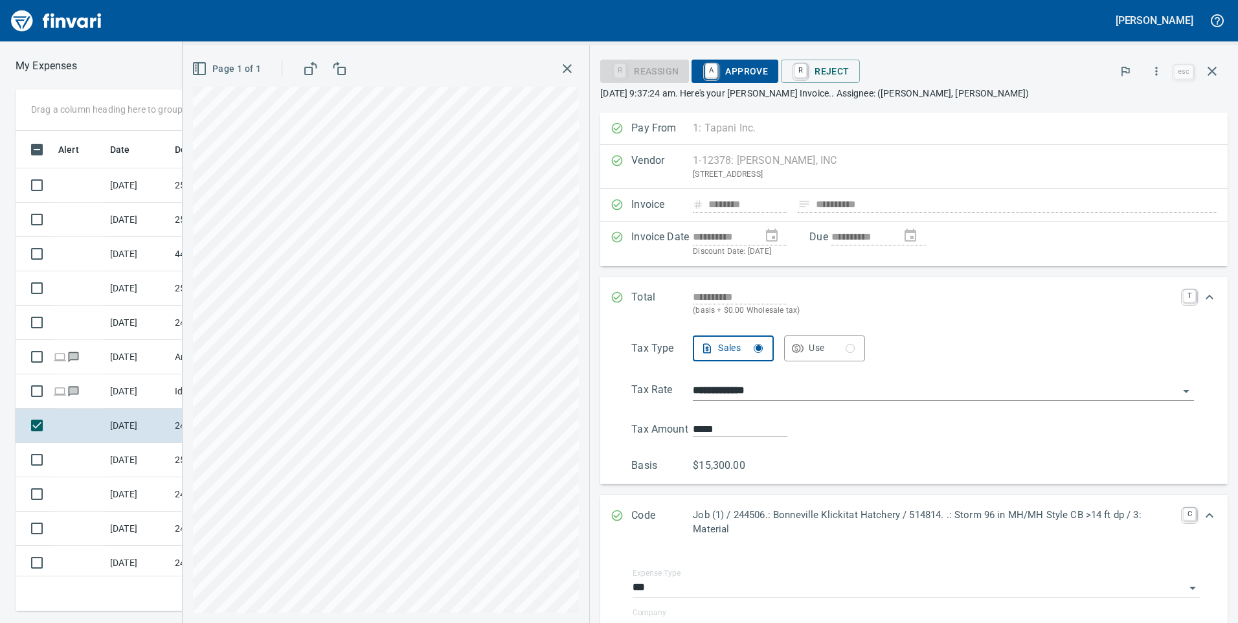
click at [848, 350] on div "button" at bounding box center [851, 348] width 6 height 6
click at [755, 387] on input "**********" at bounding box center [936, 391] width 486 height 18
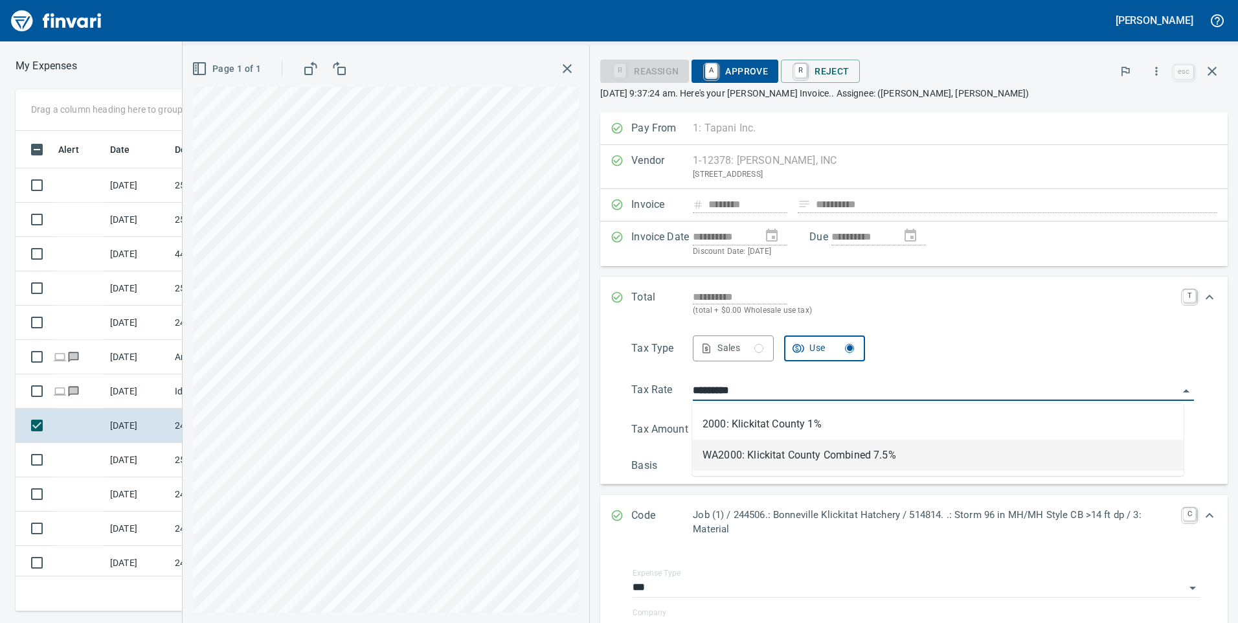
click at [792, 454] on li "WA2000: Klickitat County Combined 7.5%" at bounding box center [938, 455] width 492 height 31
type input "**********"
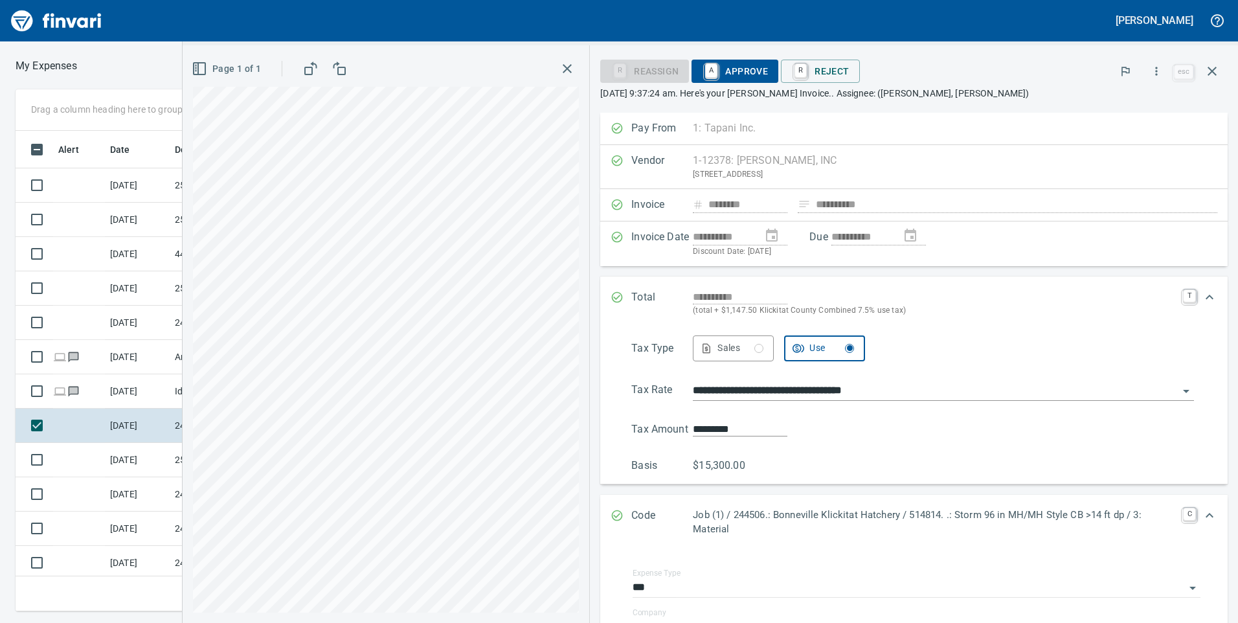
type input "*********"
click at [967, 330] on div "**********" at bounding box center [914, 407] width 628 height 154
click at [1206, 299] on icon "Expand" at bounding box center [1210, 297] width 8 height 5
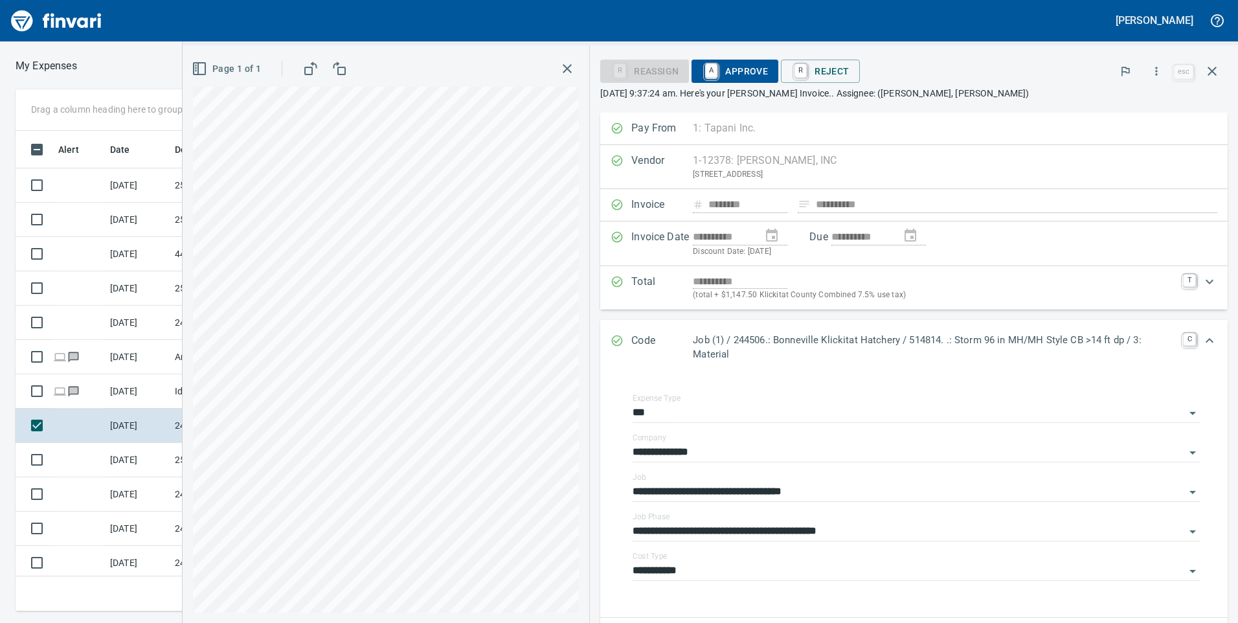
click at [882, 97] on p "[DATE] 9:37:24 am. Here's your [PERSON_NAME] Invoice.. Assignee: ([PERSON_NAME]…" at bounding box center [914, 93] width 628 height 13
click at [886, 97] on p "[DATE] 9:37:24 am. Here's your [PERSON_NAME] Invoice.. Assignee: ([PERSON_NAME]…" at bounding box center [914, 93] width 628 height 13
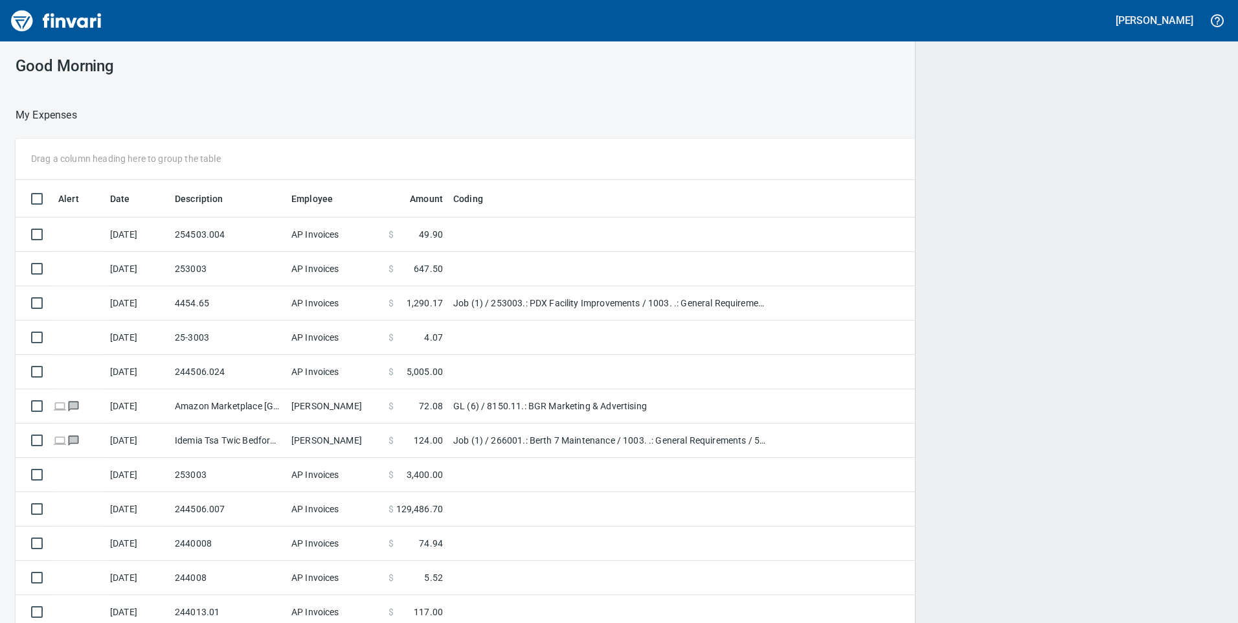
scroll to position [1, 1]
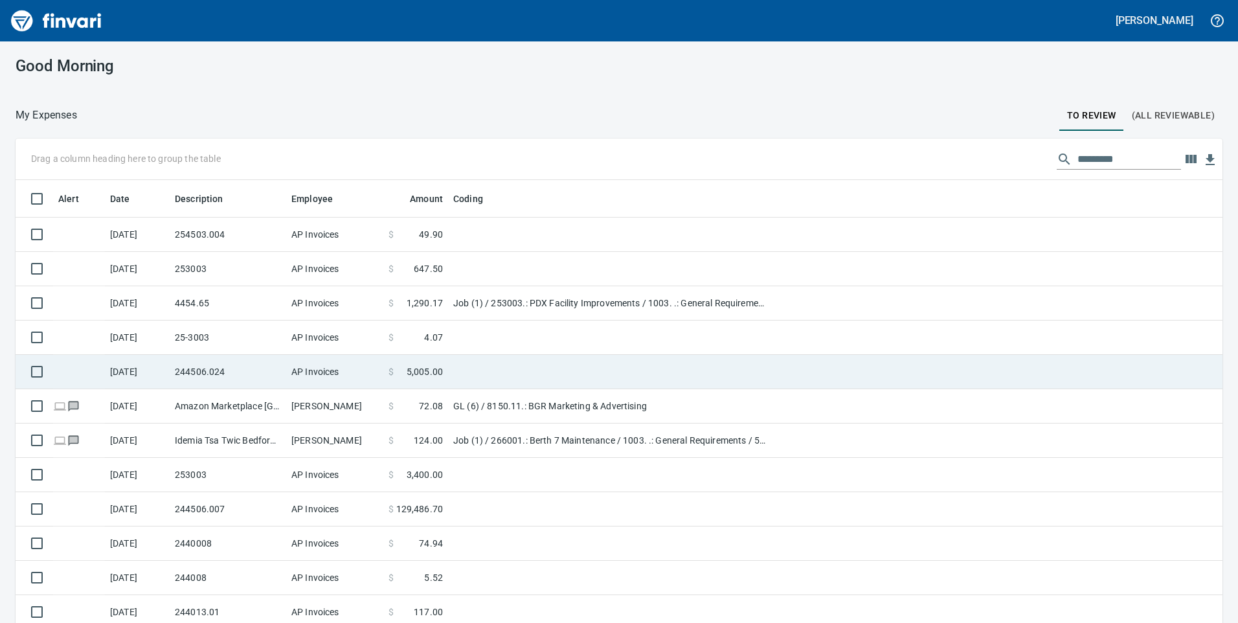
click at [234, 371] on td "244506.024" at bounding box center [228, 372] width 117 height 34
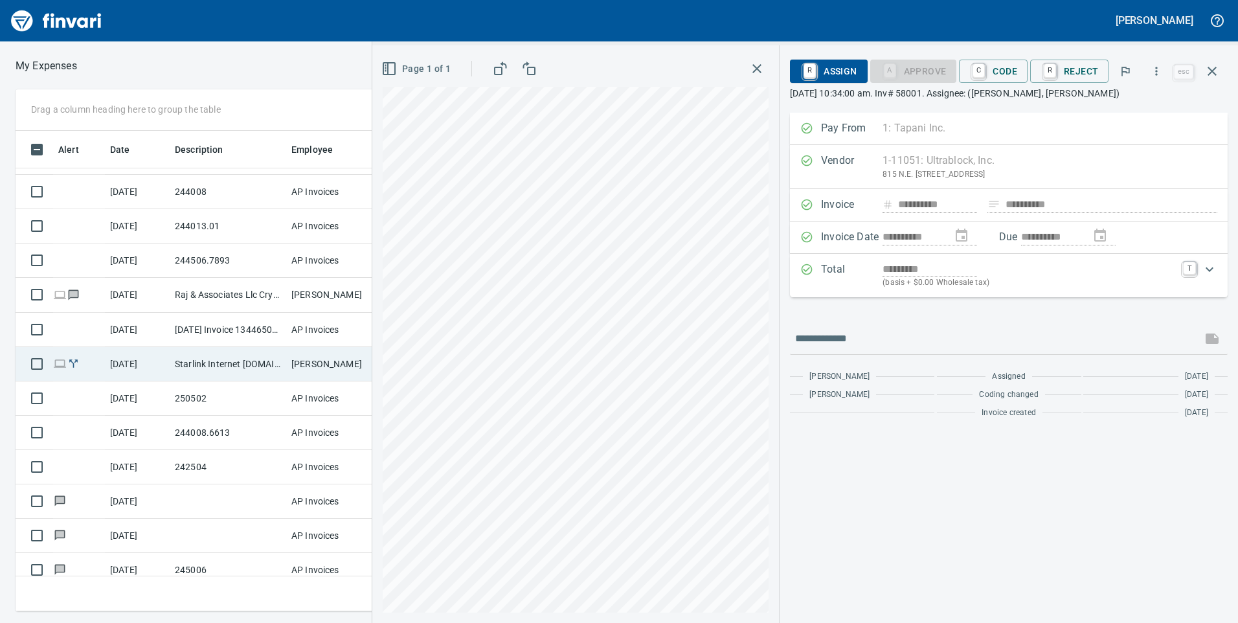
scroll to position [348, 0]
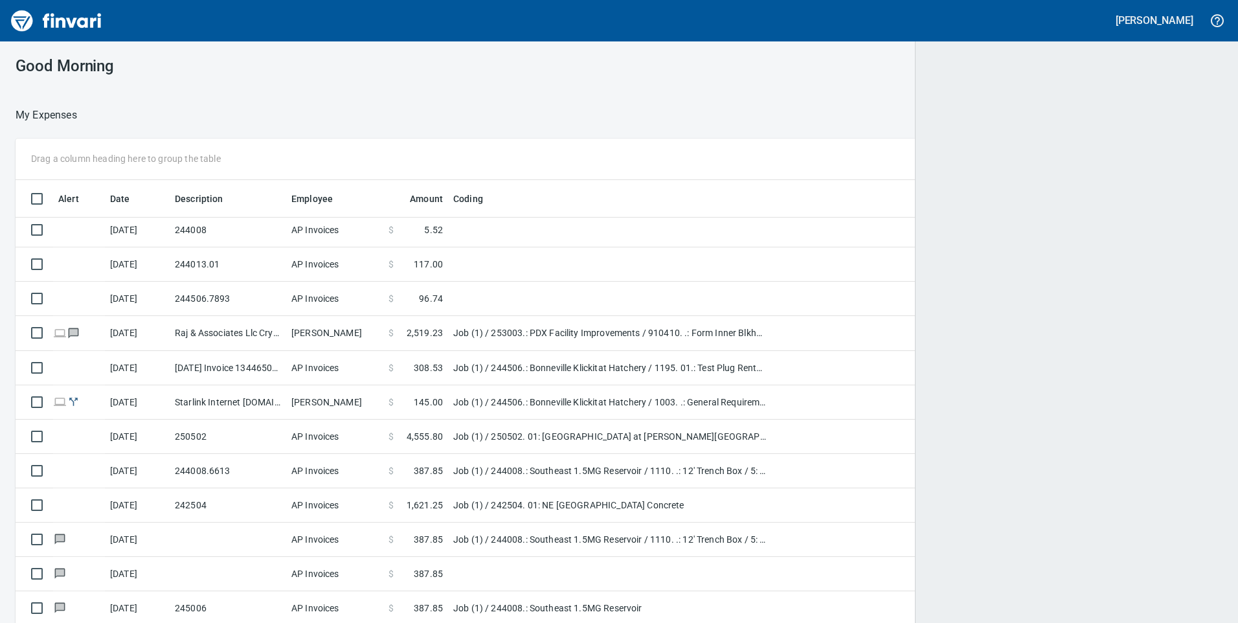
scroll to position [1, 1]
